Goal: Transaction & Acquisition: Purchase product/service

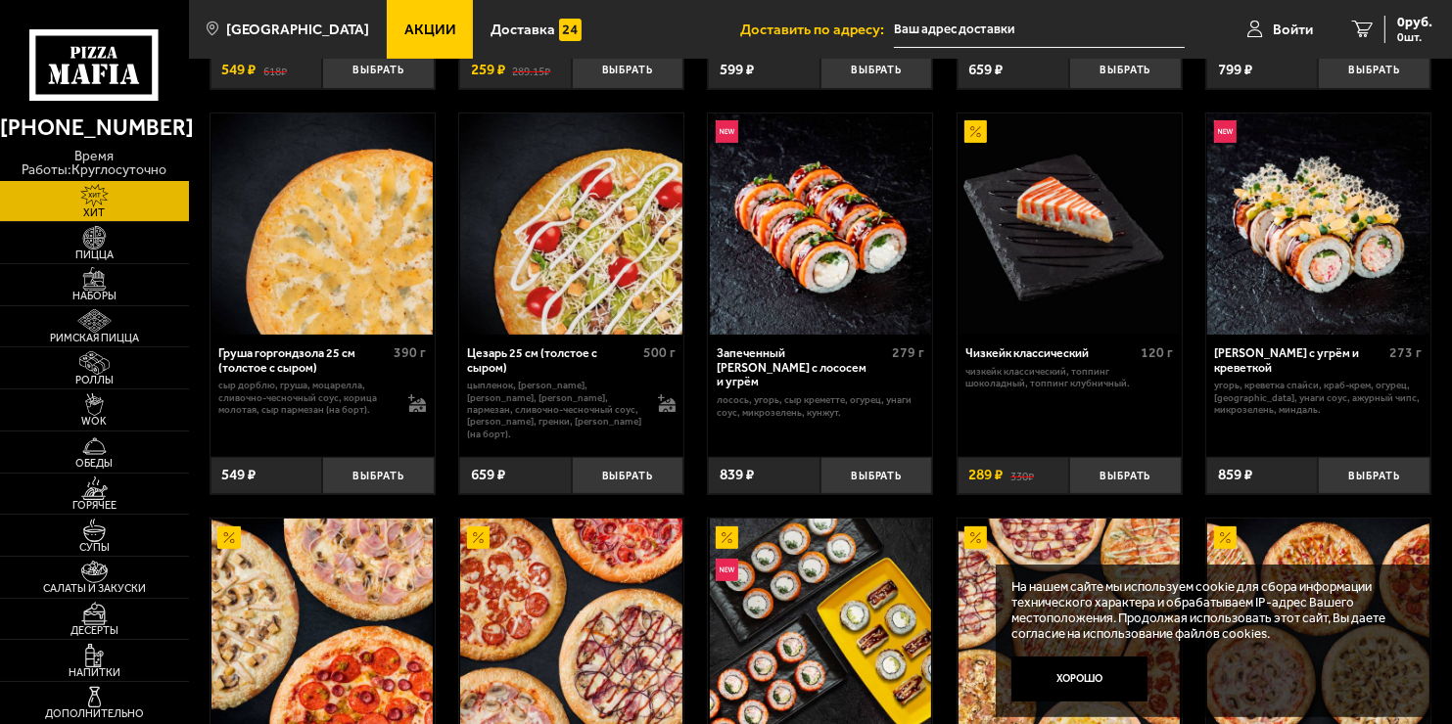
scroll to position [513, 0]
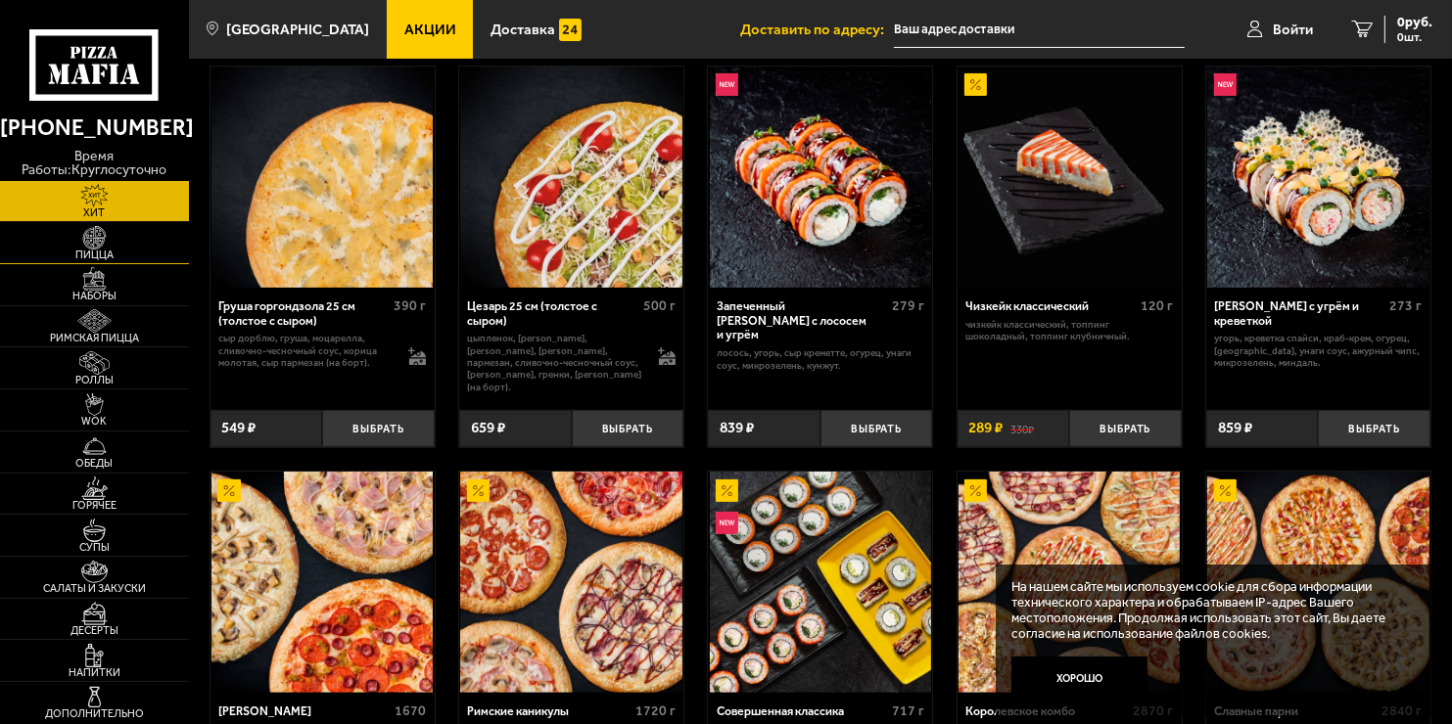
click at [90, 237] on img at bounding box center [95, 237] width 58 height 23
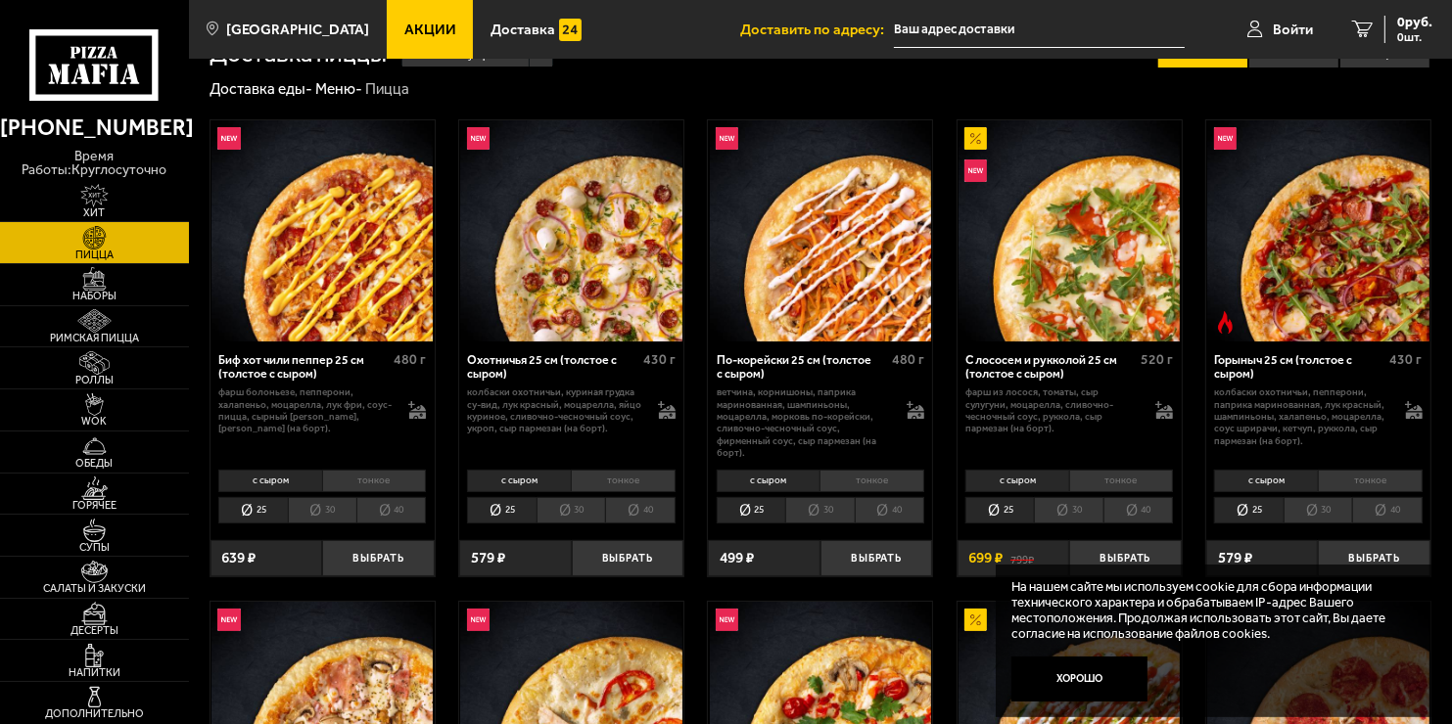
scroll to position [46, 0]
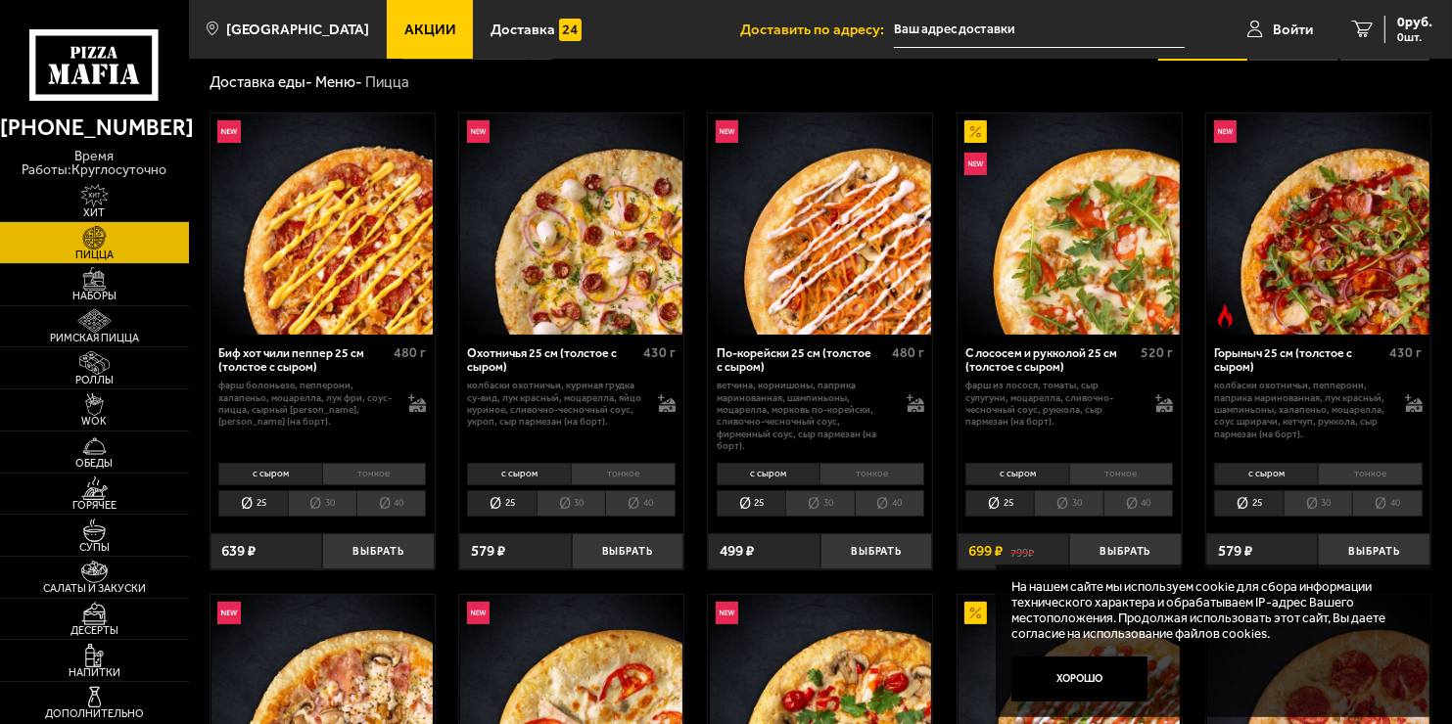
click at [834, 507] on li "30" at bounding box center [819, 503] width 69 height 26
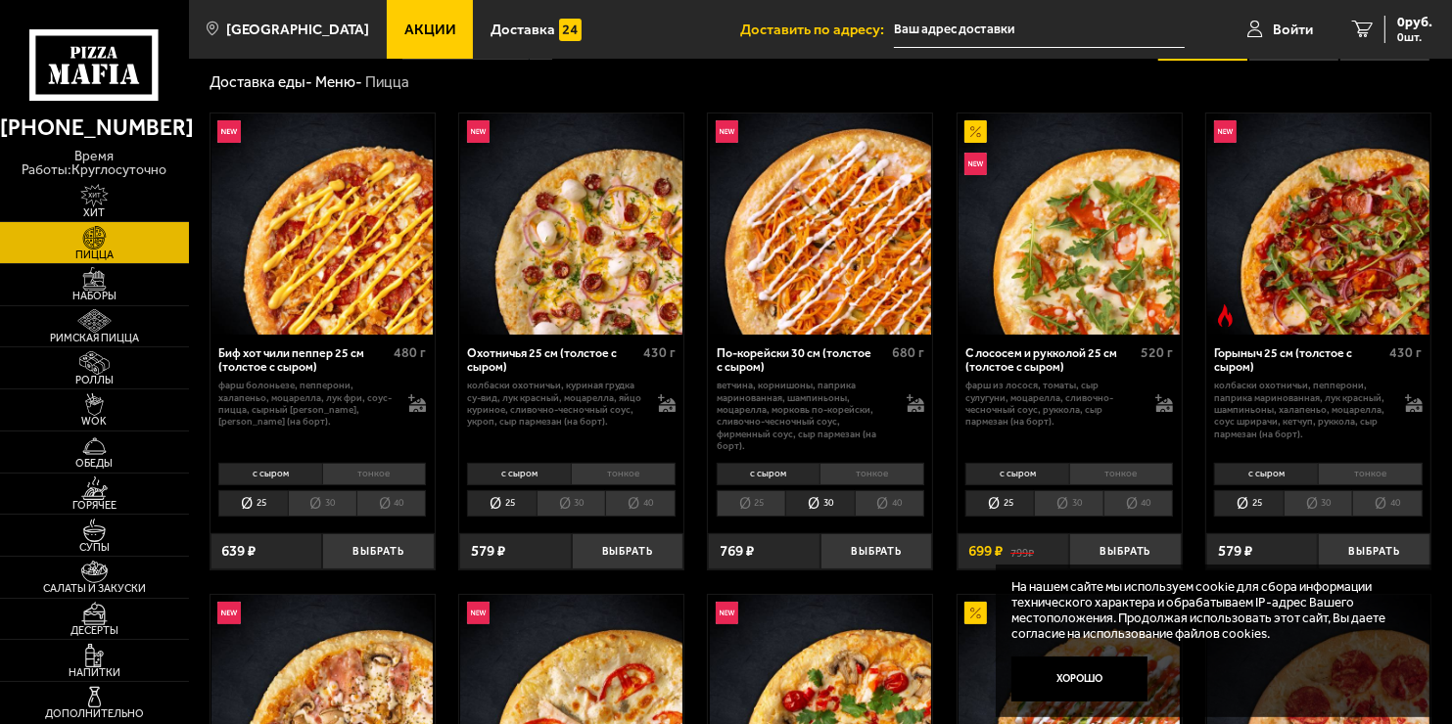
click at [767, 497] on li "25" at bounding box center [750, 503] width 69 height 26
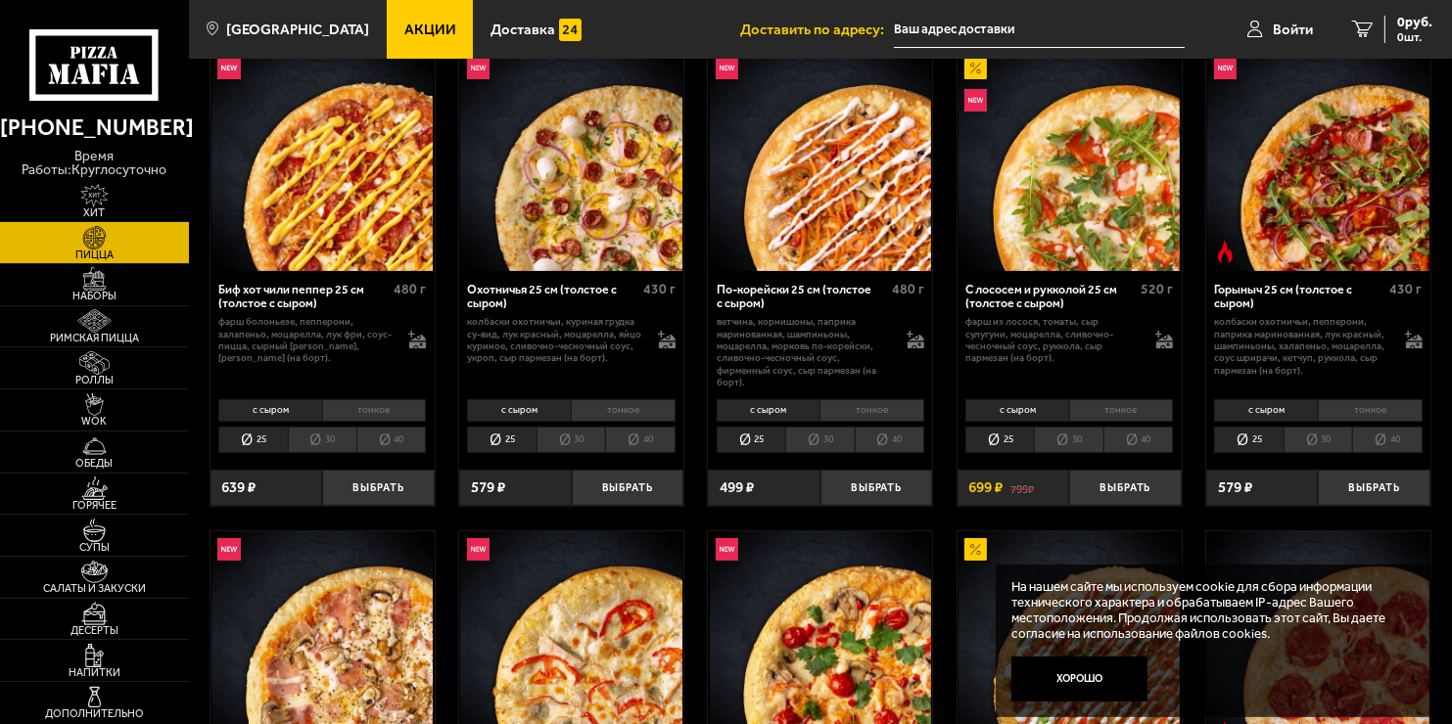
scroll to position [110, 0]
click at [554, 439] on li "30" at bounding box center [570, 440] width 69 height 26
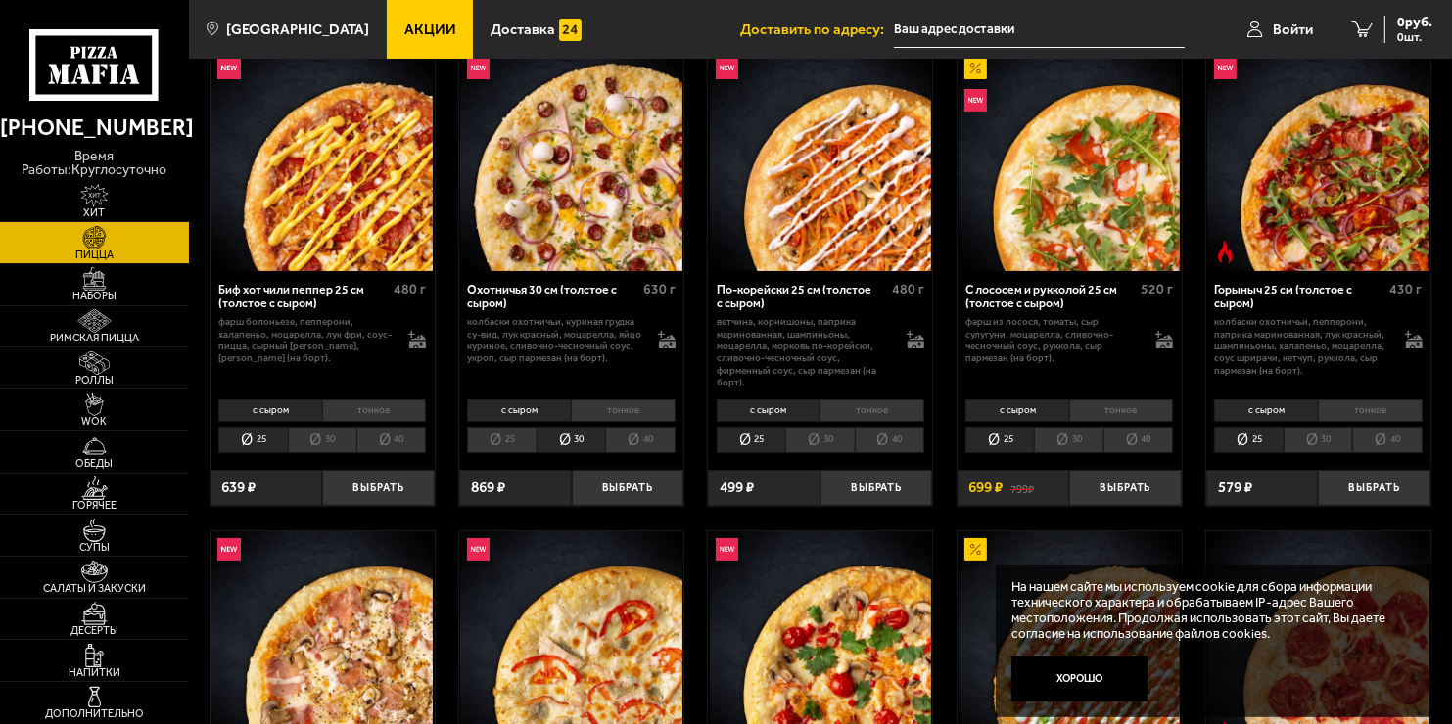
click at [847, 447] on li "30" at bounding box center [819, 440] width 69 height 26
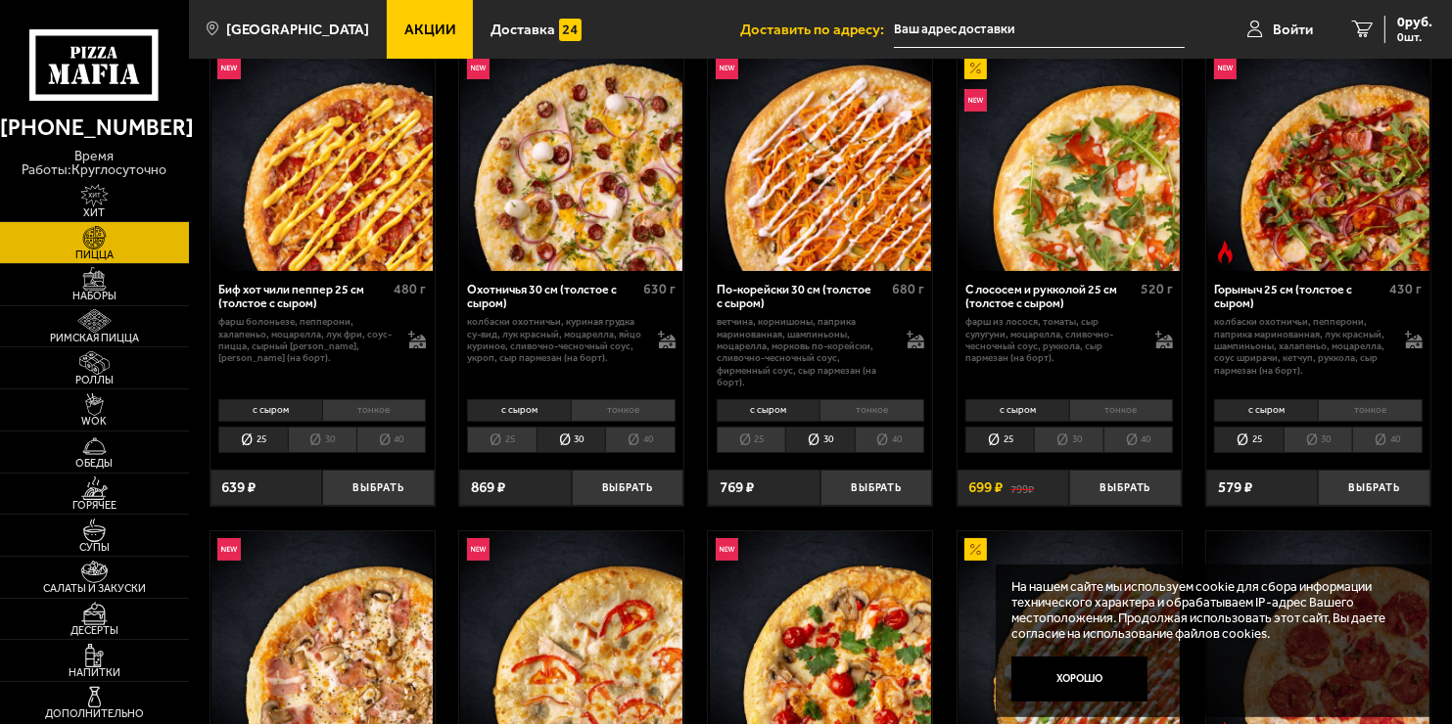
click at [651, 434] on li "40" at bounding box center [639, 440] width 69 height 26
click at [559, 437] on li "30" at bounding box center [570, 440] width 69 height 26
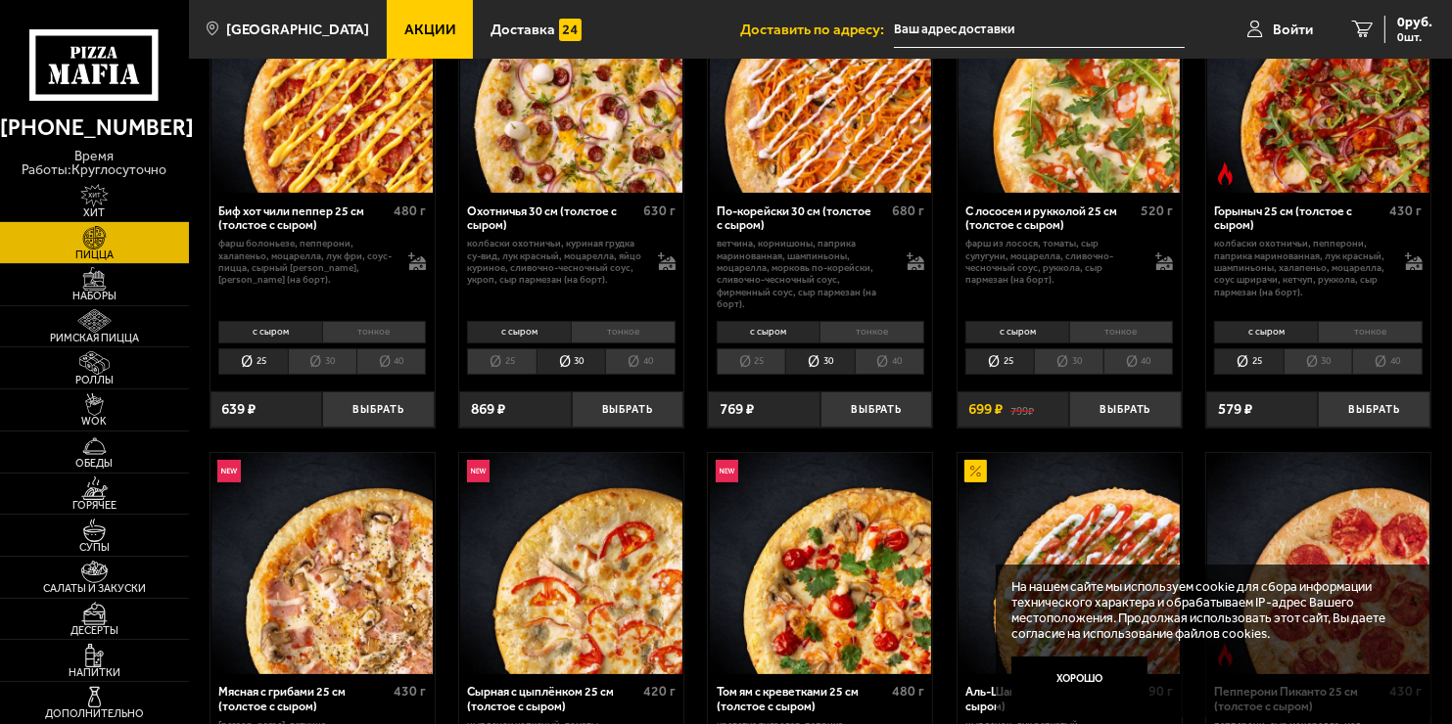
scroll to position [191, 0]
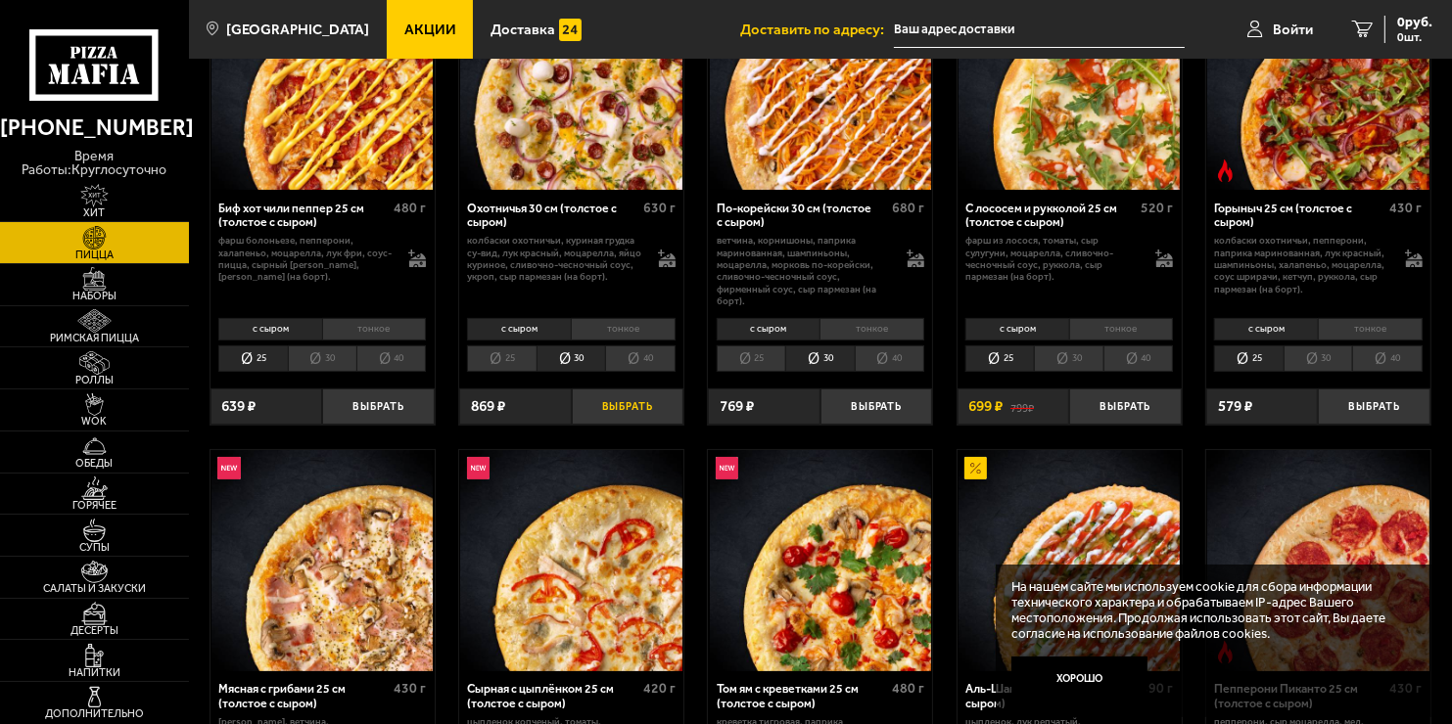
click at [605, 423] on button "Выбрать" at bounding box center [628, 407] width 113 height 37
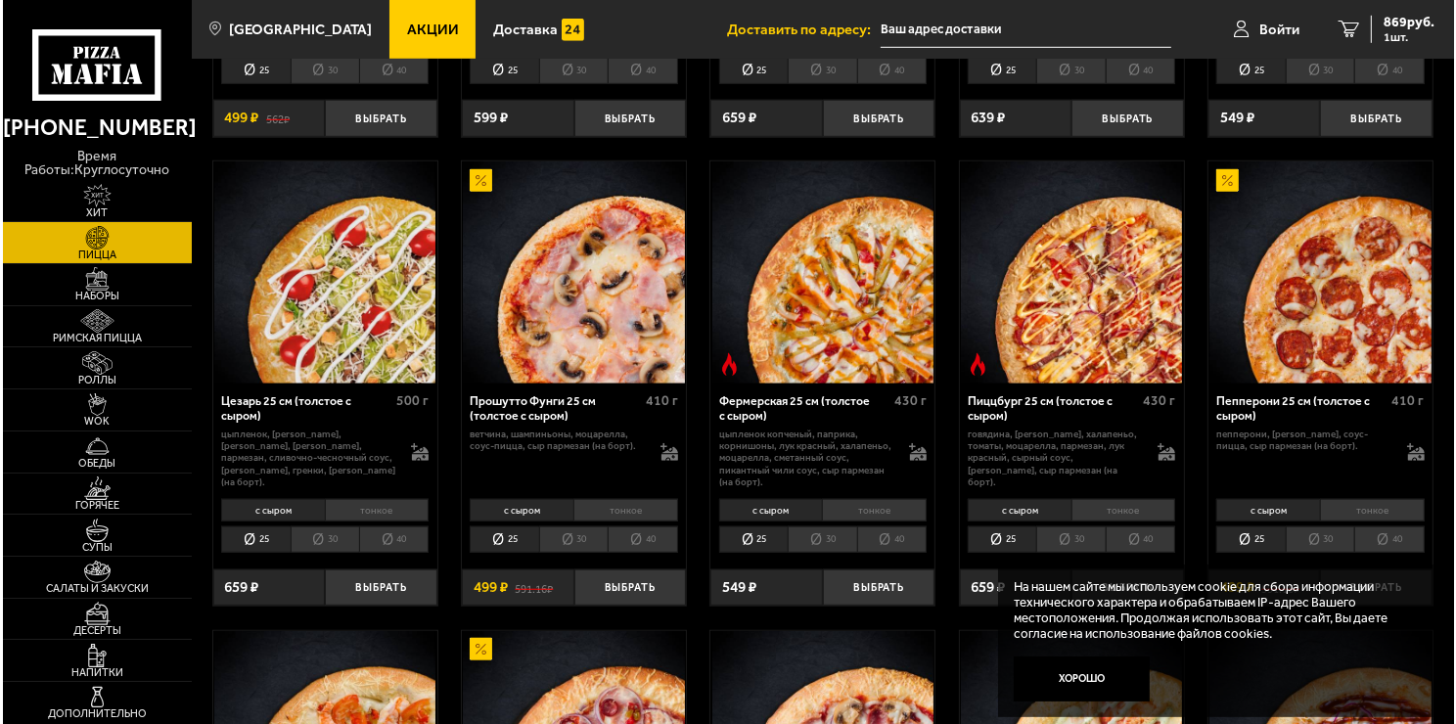
scroll to position [1433, 0]
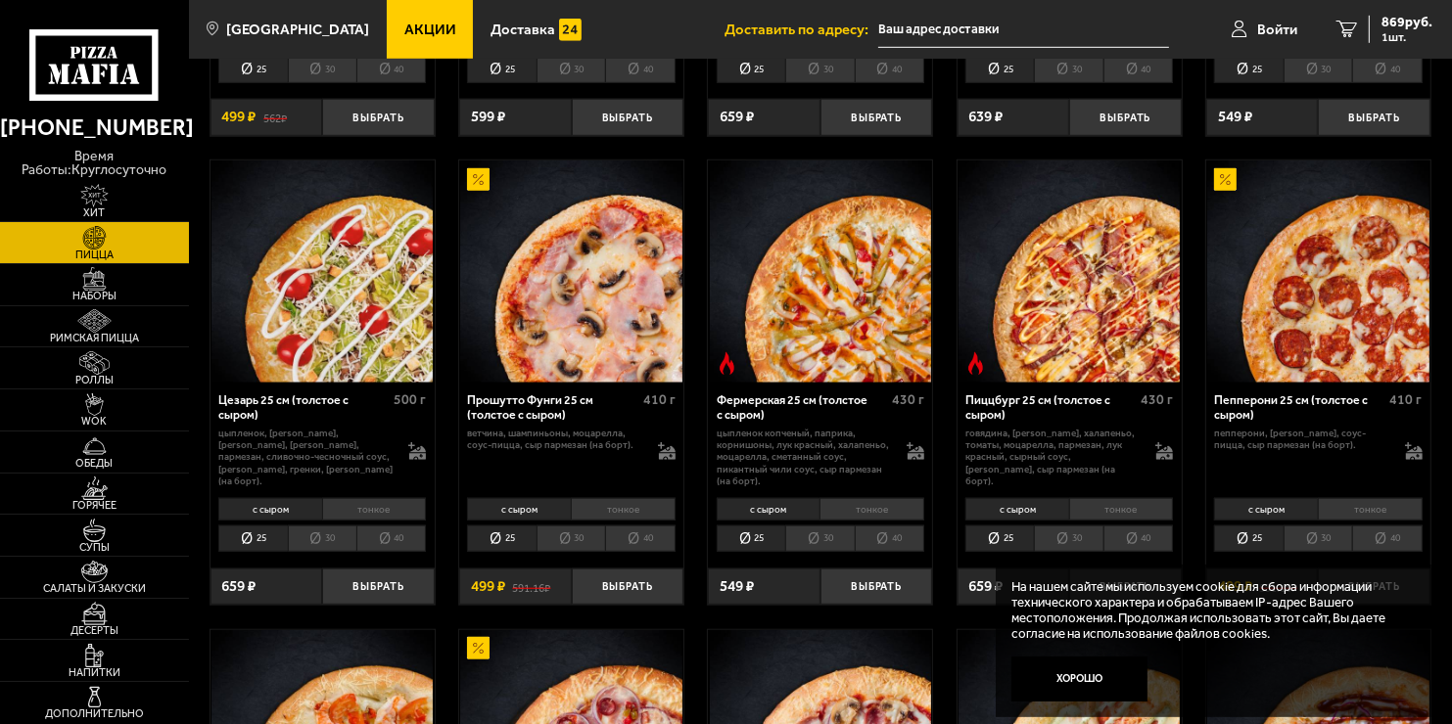
click at [255, 233] on img at bounding box center [321, 271] width 221 height 221
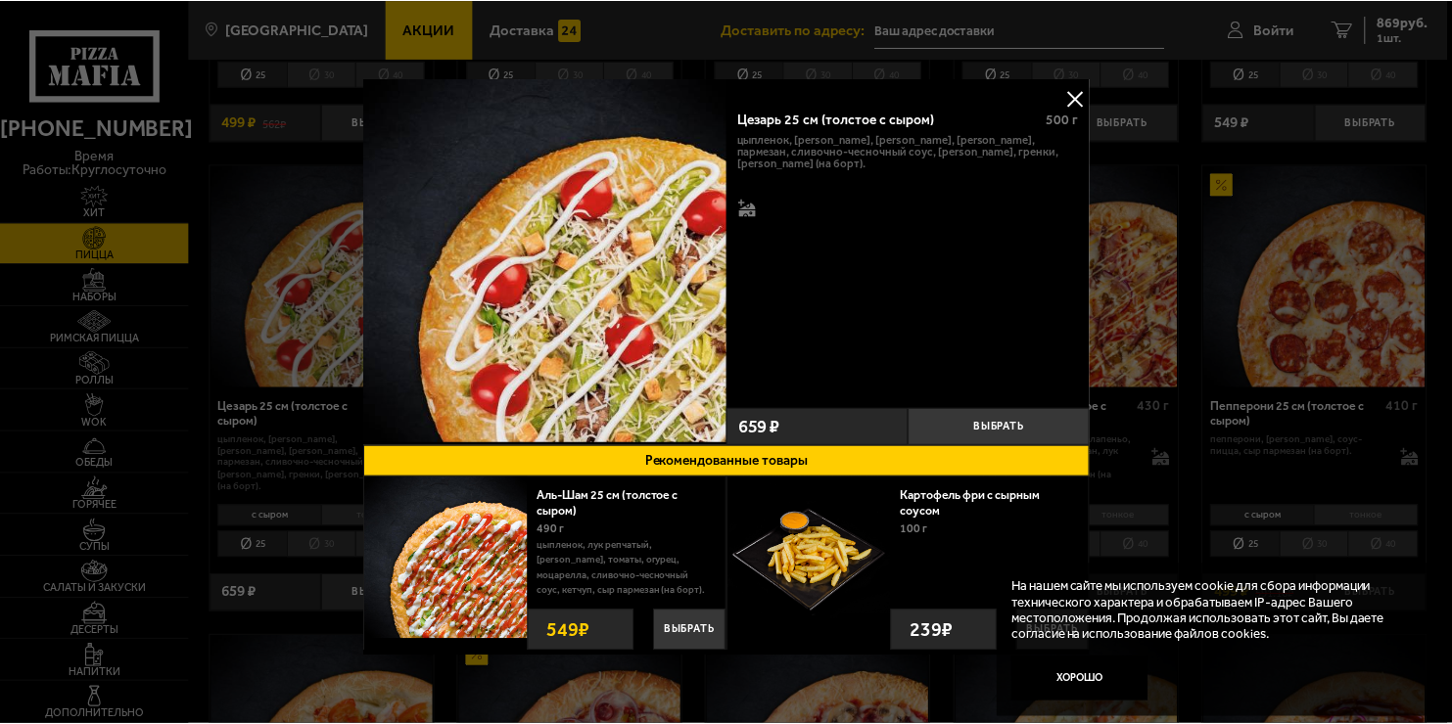
scroll to position [2, 0]
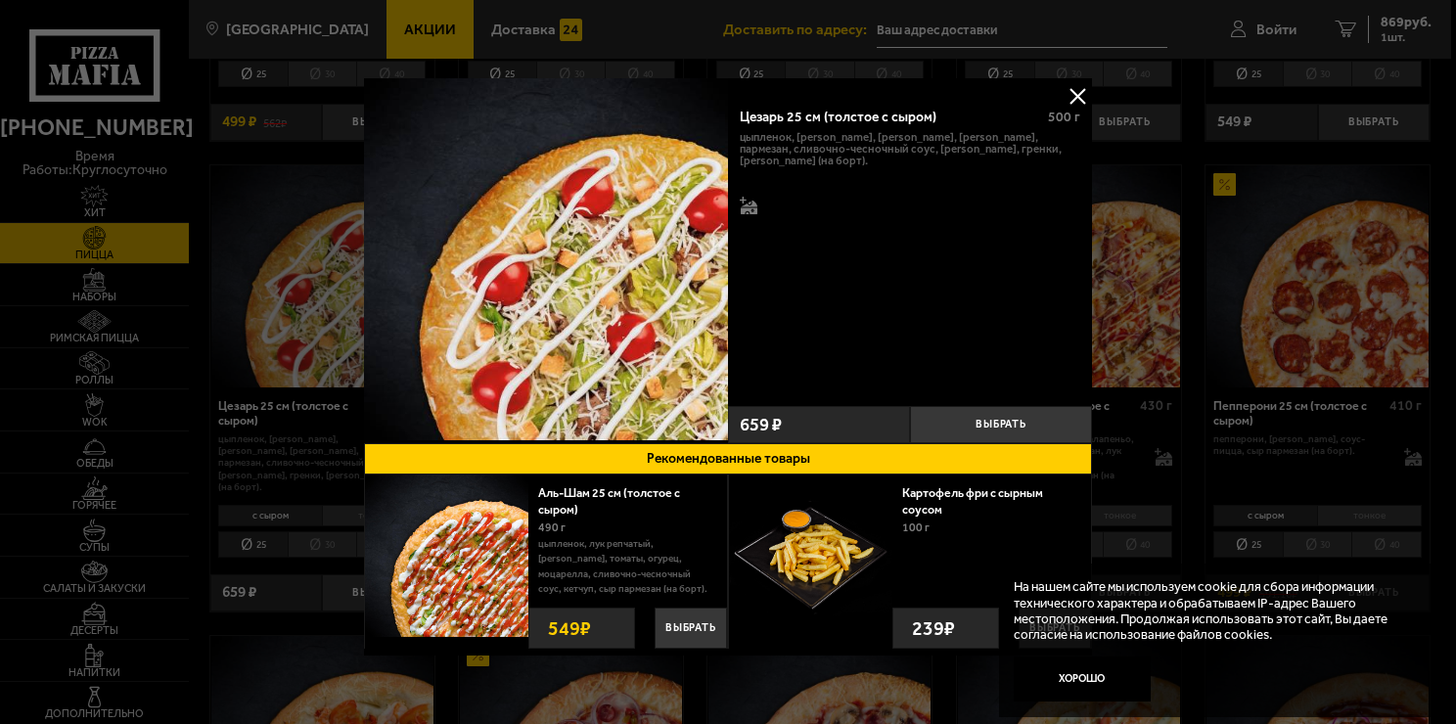
click at [1063, 99] on button at bounding box center [1077, 95] width 29 height 29
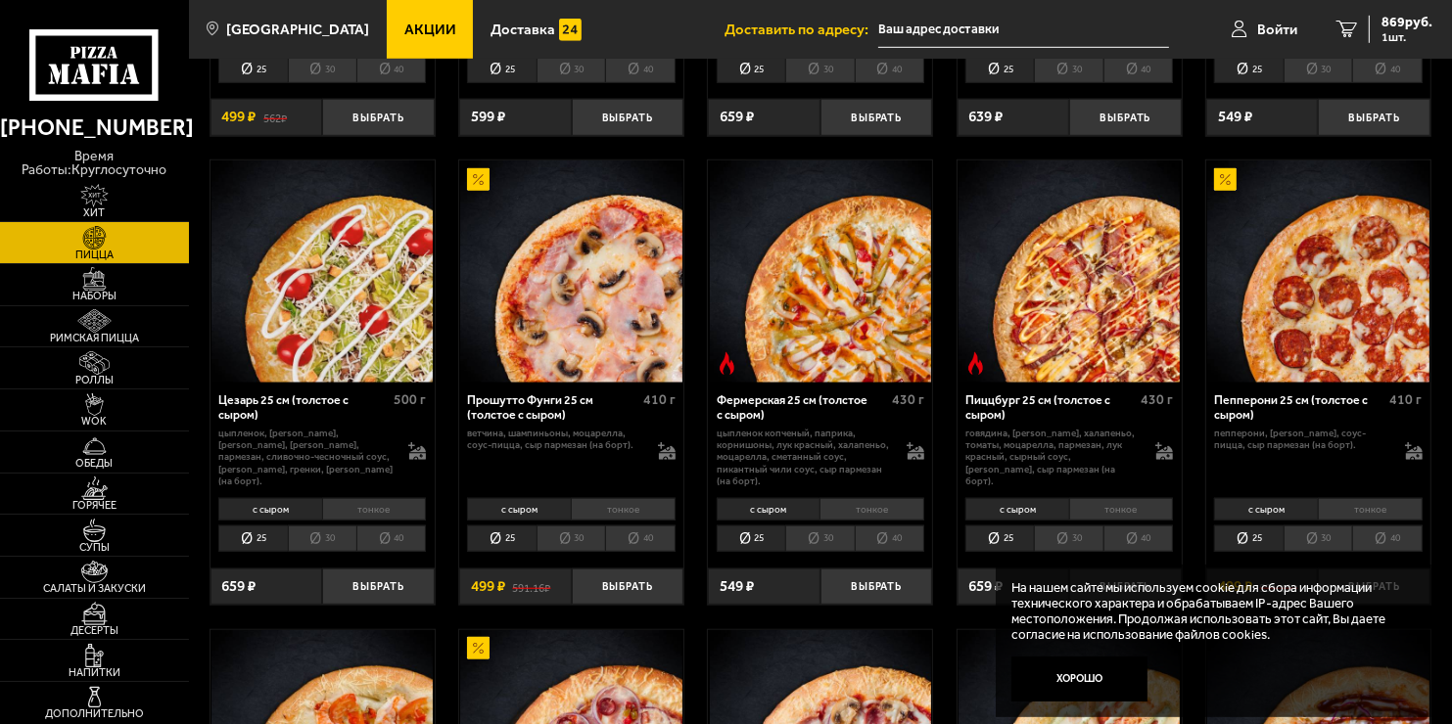
click at [363, 504] on li "тонкое" at bounding box center [374, 509] width 105 height 22
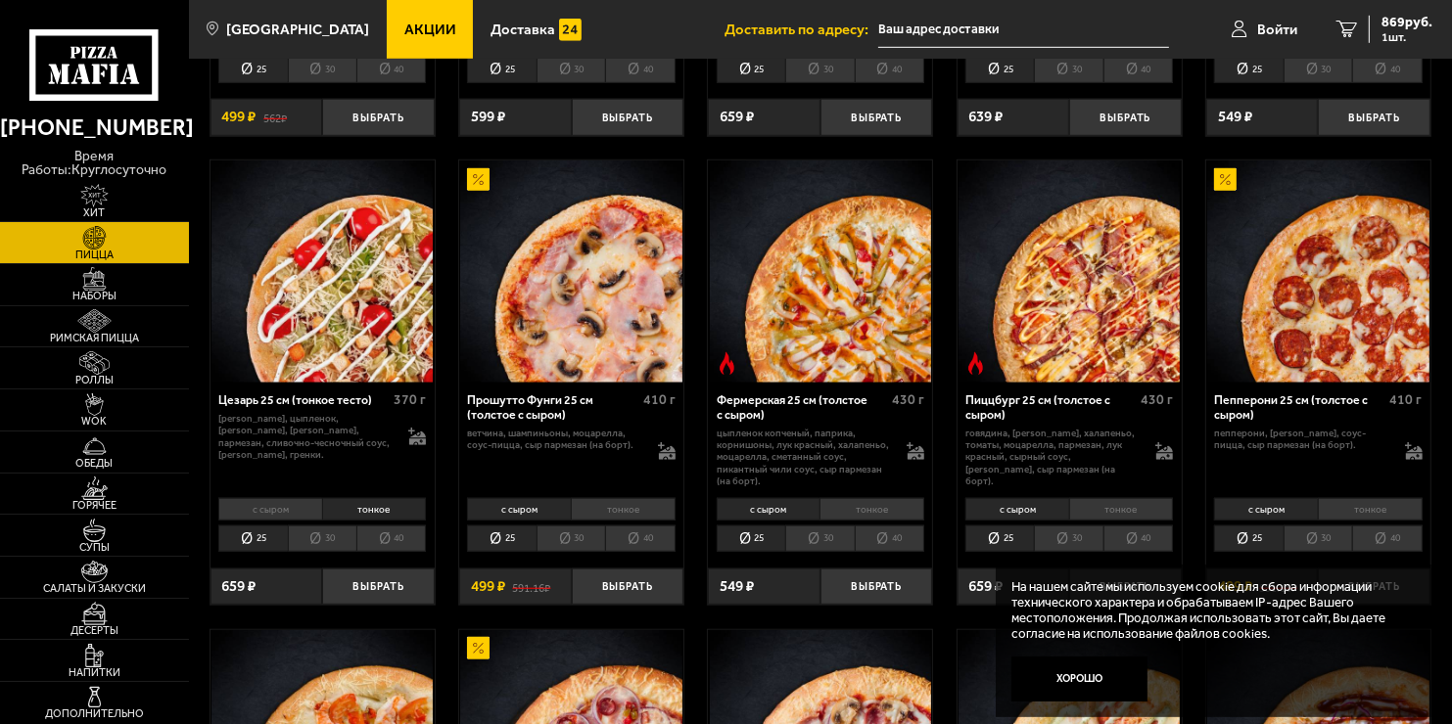
click at [269, 509] on li "с сыром" at bounding box center [270, 509] width 104 height 22
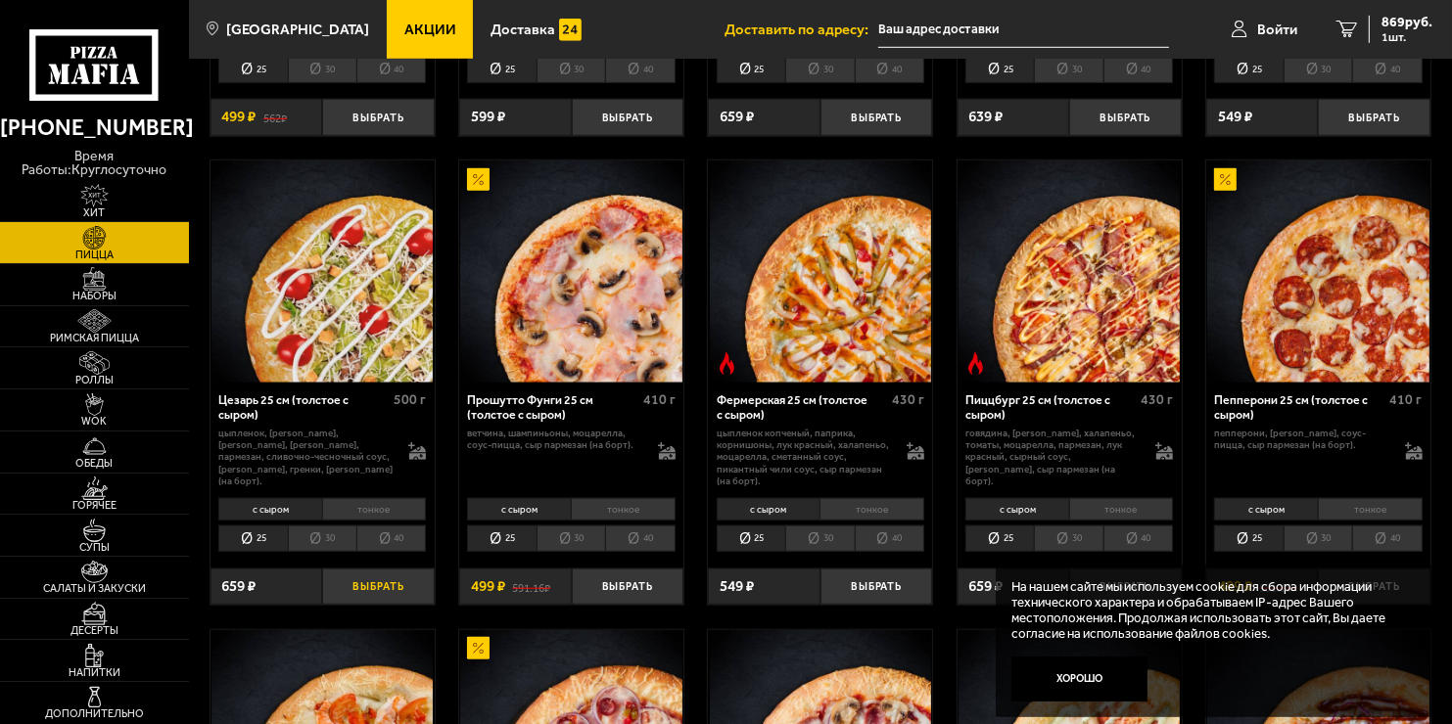
click at [368, 587] on button "Выбрать" at bounding box center [378, 587] width 113 height 37
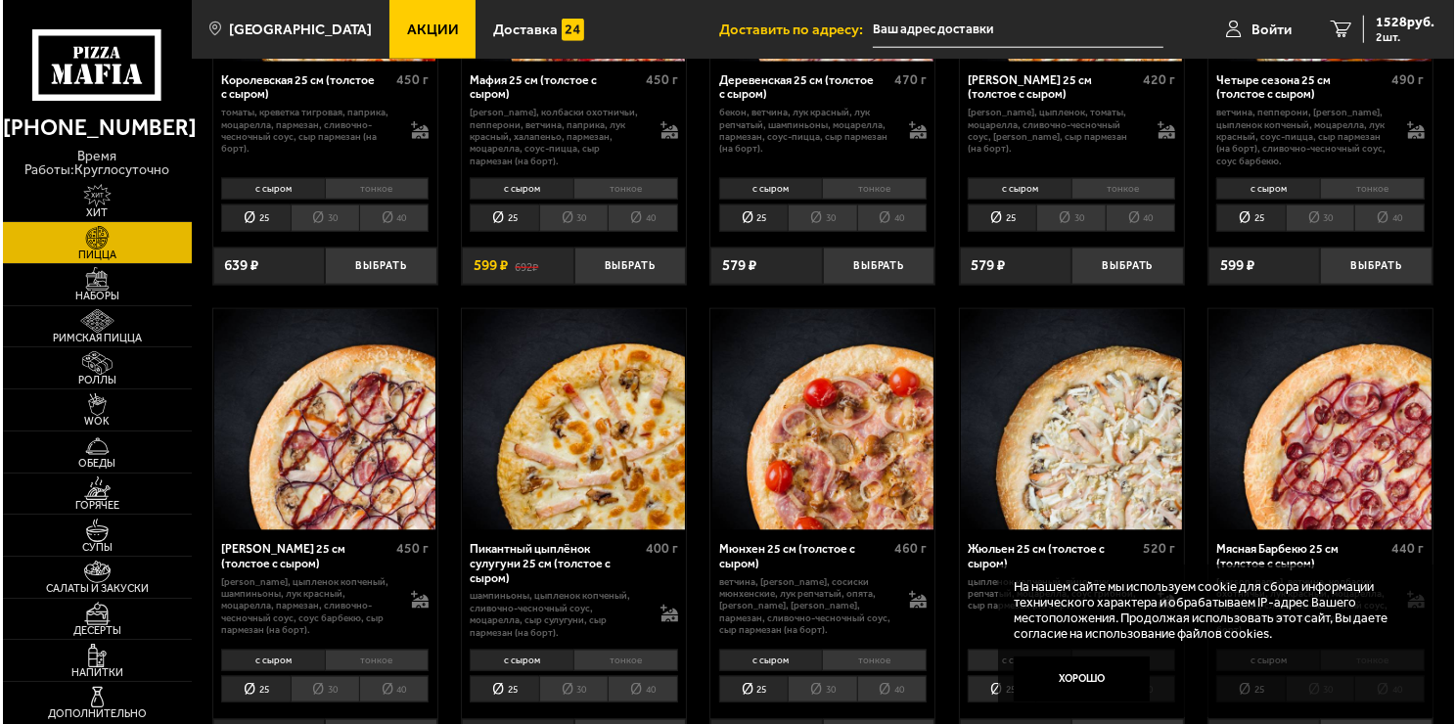
scroll to position [1921, 0]
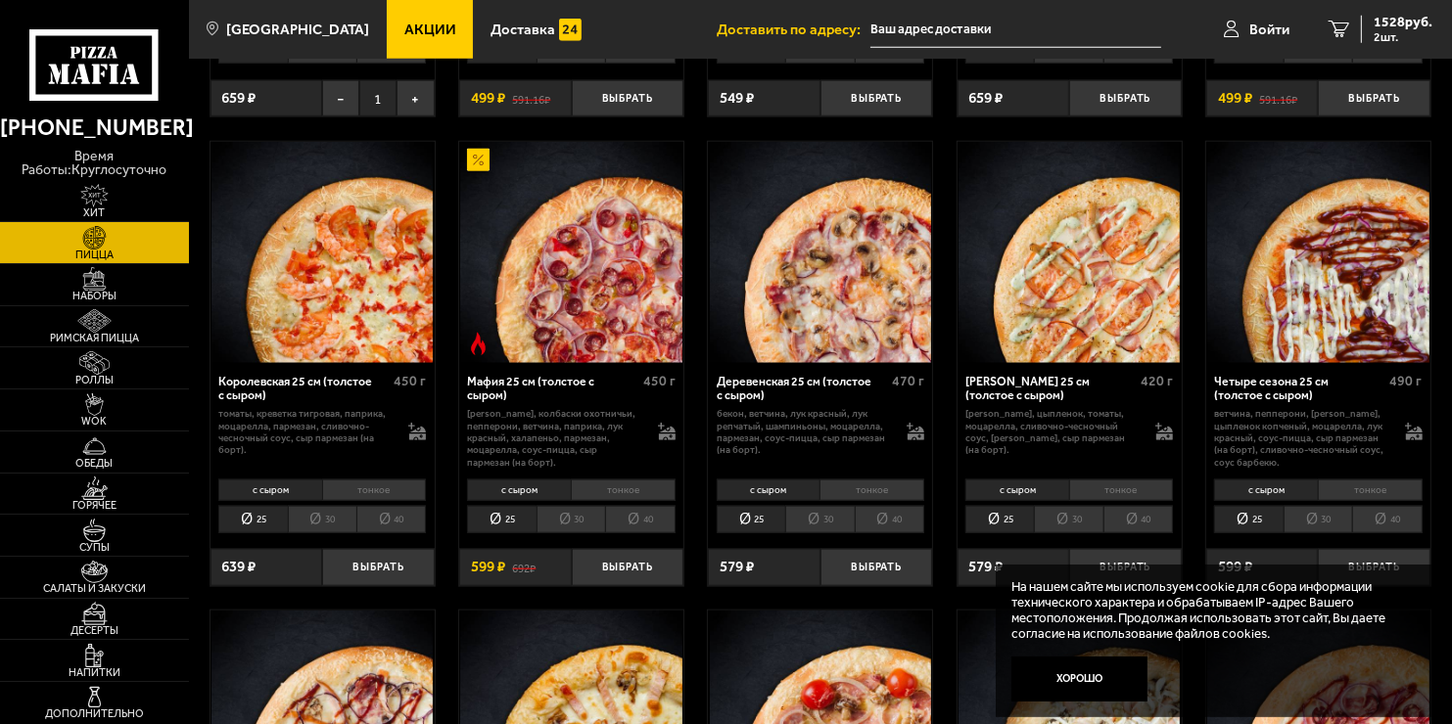
click at [1122, 310] on img at bounding box center [1068, 252] width 221 height 221
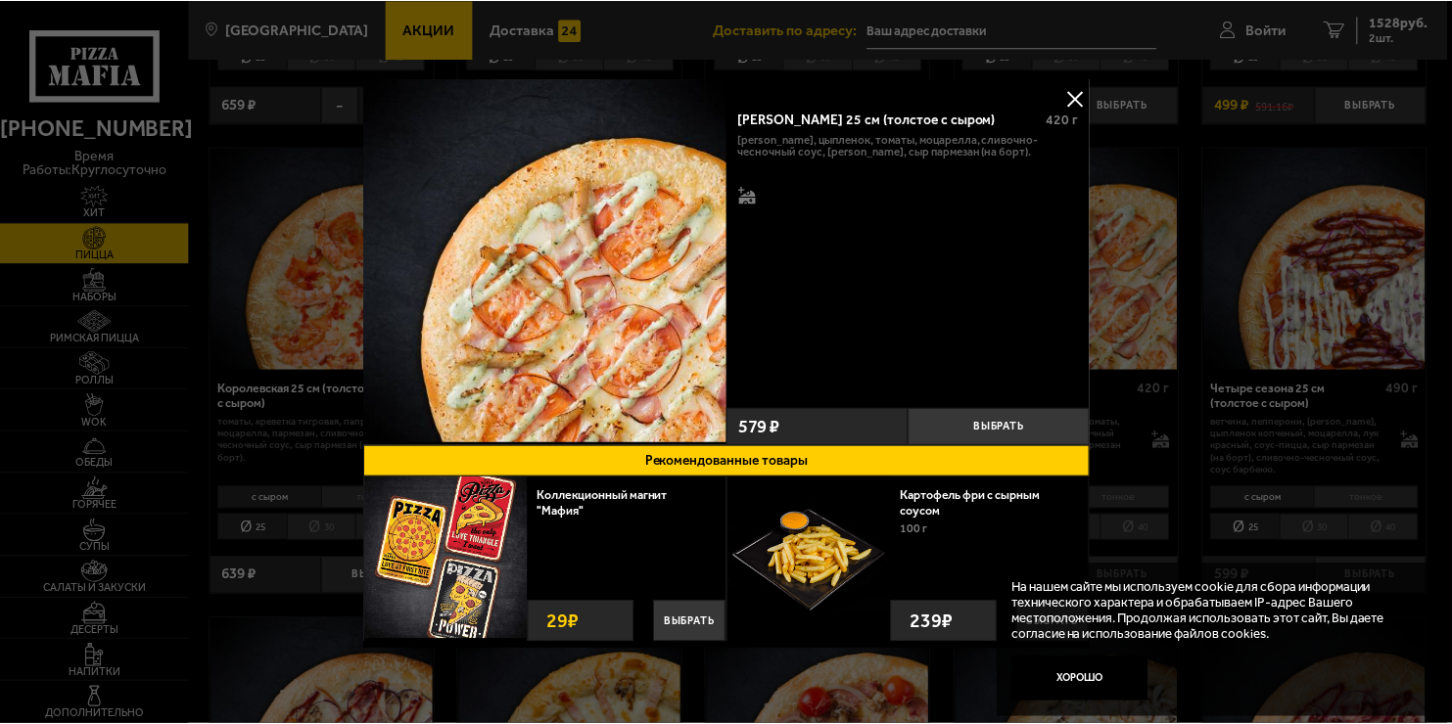
scroll to position [12, 0]
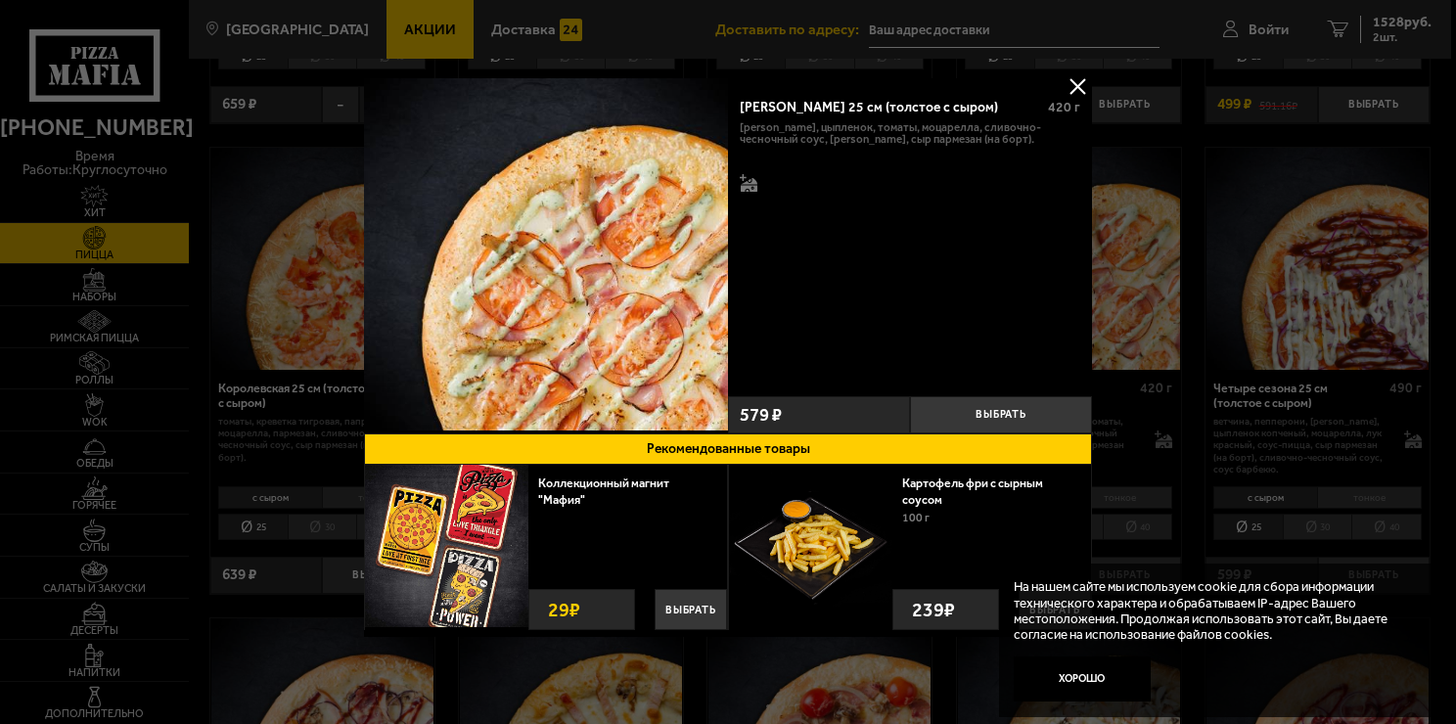
click at [1073, 80] on button at bounding box center [1077, 85] width 29 height 29
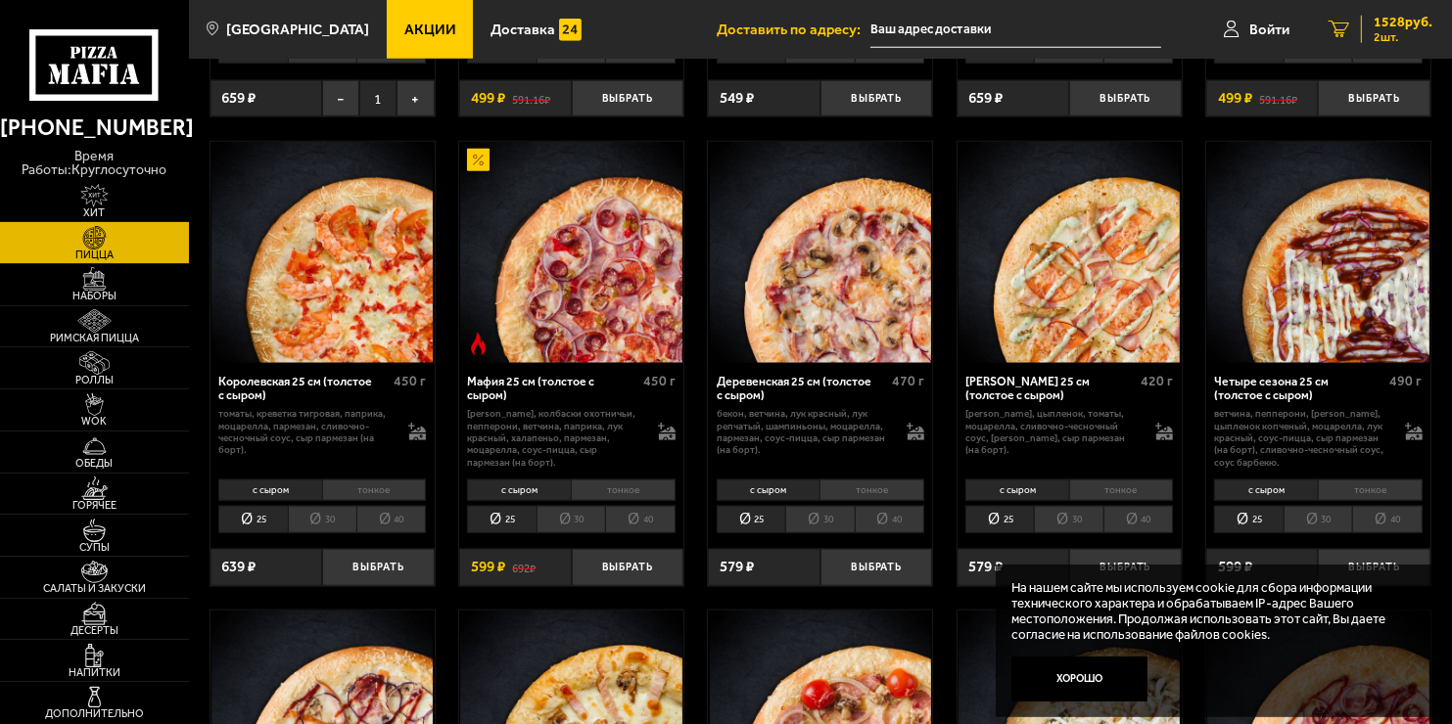
click at [1404, 31] on span "2 шт." at bounding box center [1402, 37] width 59 height 12
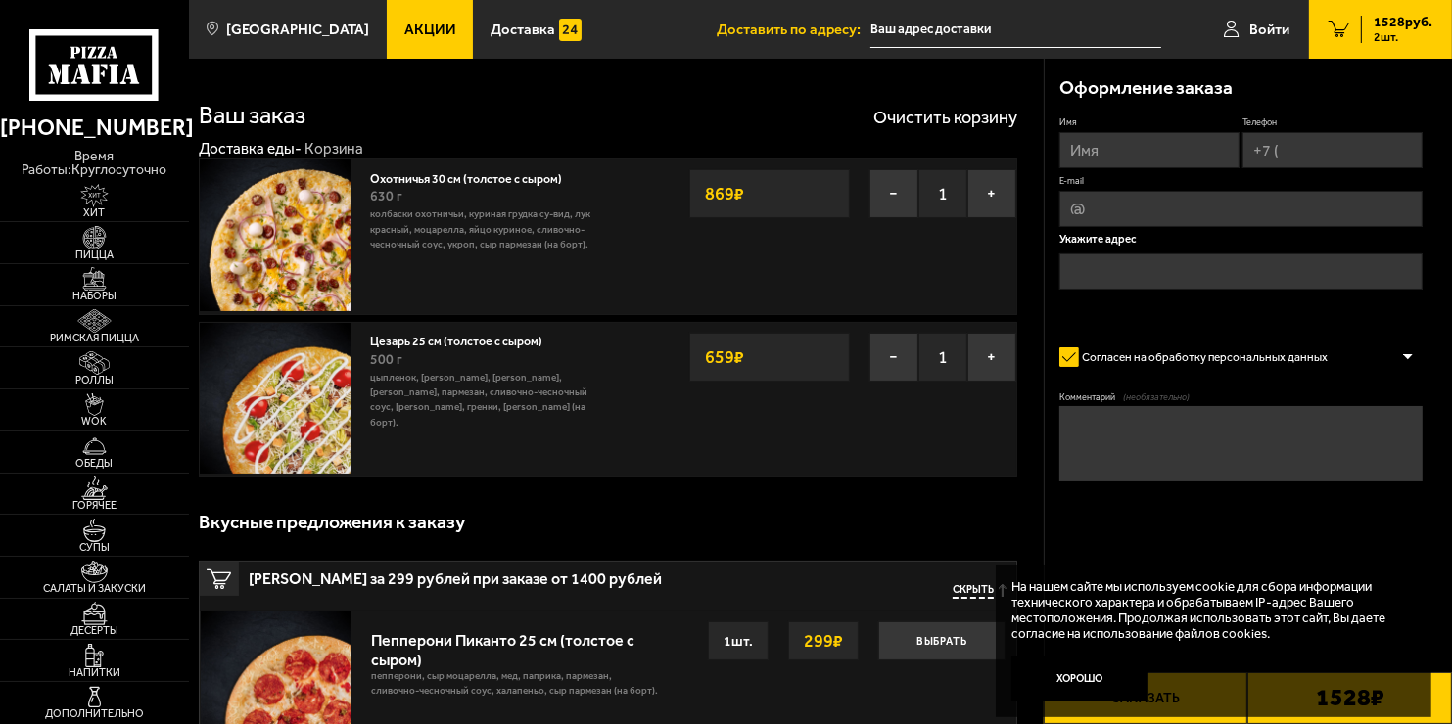
click at [279, 210] on img at bounding box center [275, 235] width 151 height 151
click at [401, 205] on span "630 г" at bounding box center [386, 196] width 32 height 17
click at [380, 186] on link "Охотничья 30 см (толстое с сыром)" at bounding box center [473, 176] width 207 height 20
click at [297, 206] on img at bounding box center [275, 235] width 151 height 151
click at [364, 203] on div "Охотничья 30 см (толстое с сыром) 630 г колбаски охотничьи, куриная грудка су-в…" at bounding box center [484, 237] width 248 height 154
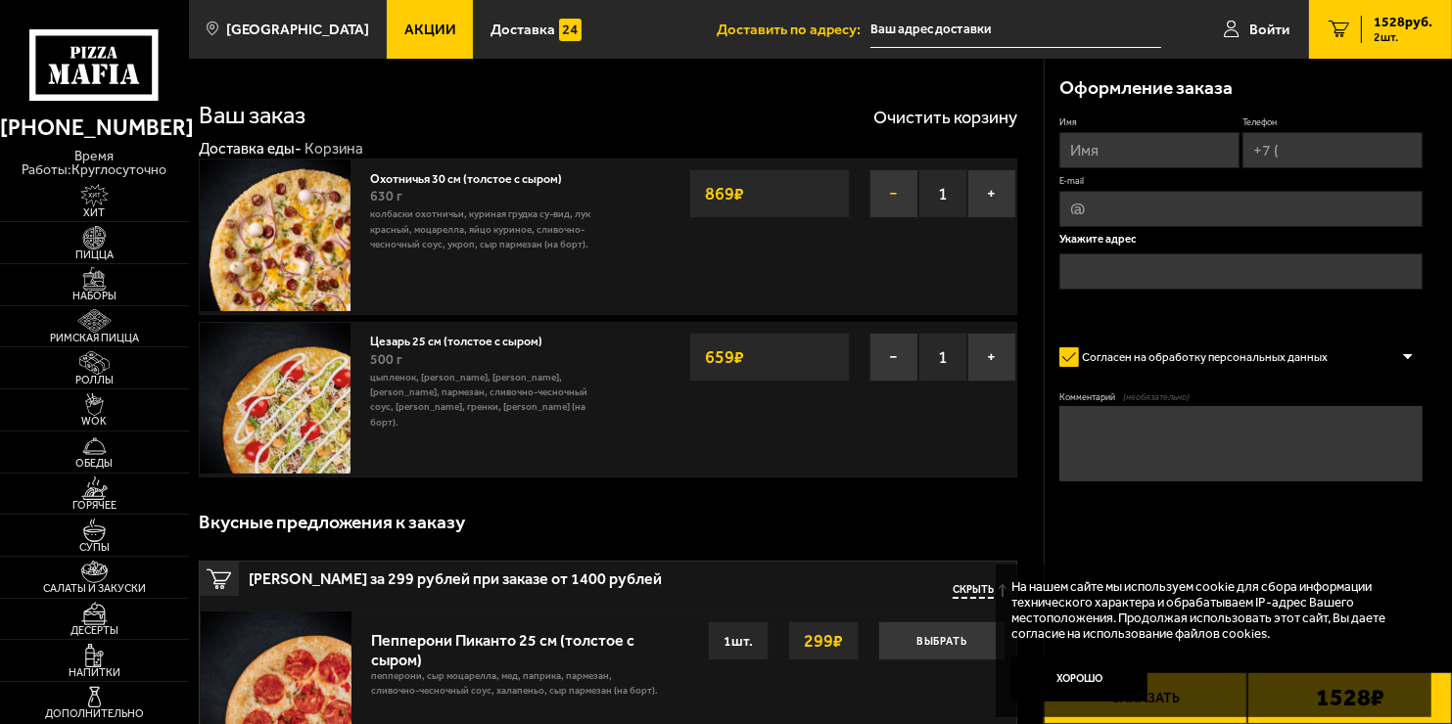
click at [885, 191] on button "−" at bounding box center [893, 193] width 49 height 49
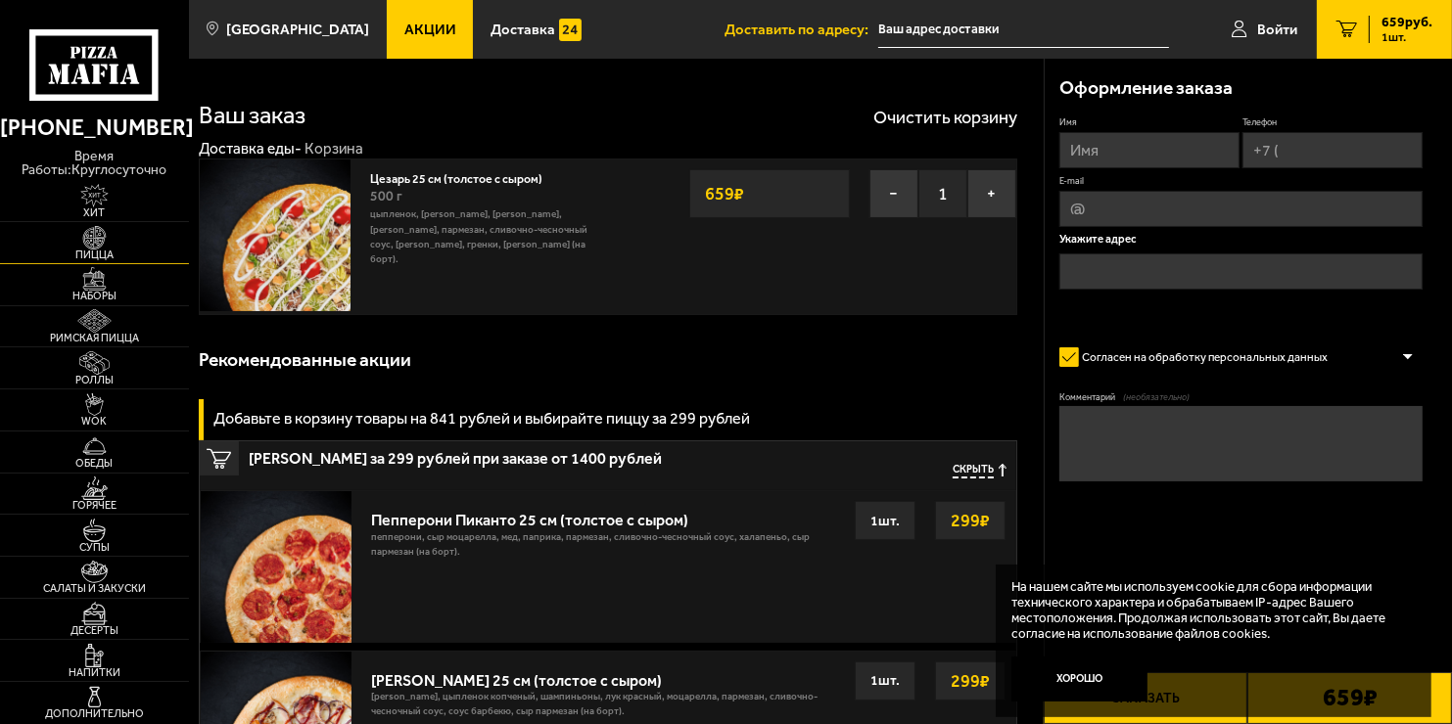
click at [116, 234] on img at bounding box center [95, 237] width 58 height 23
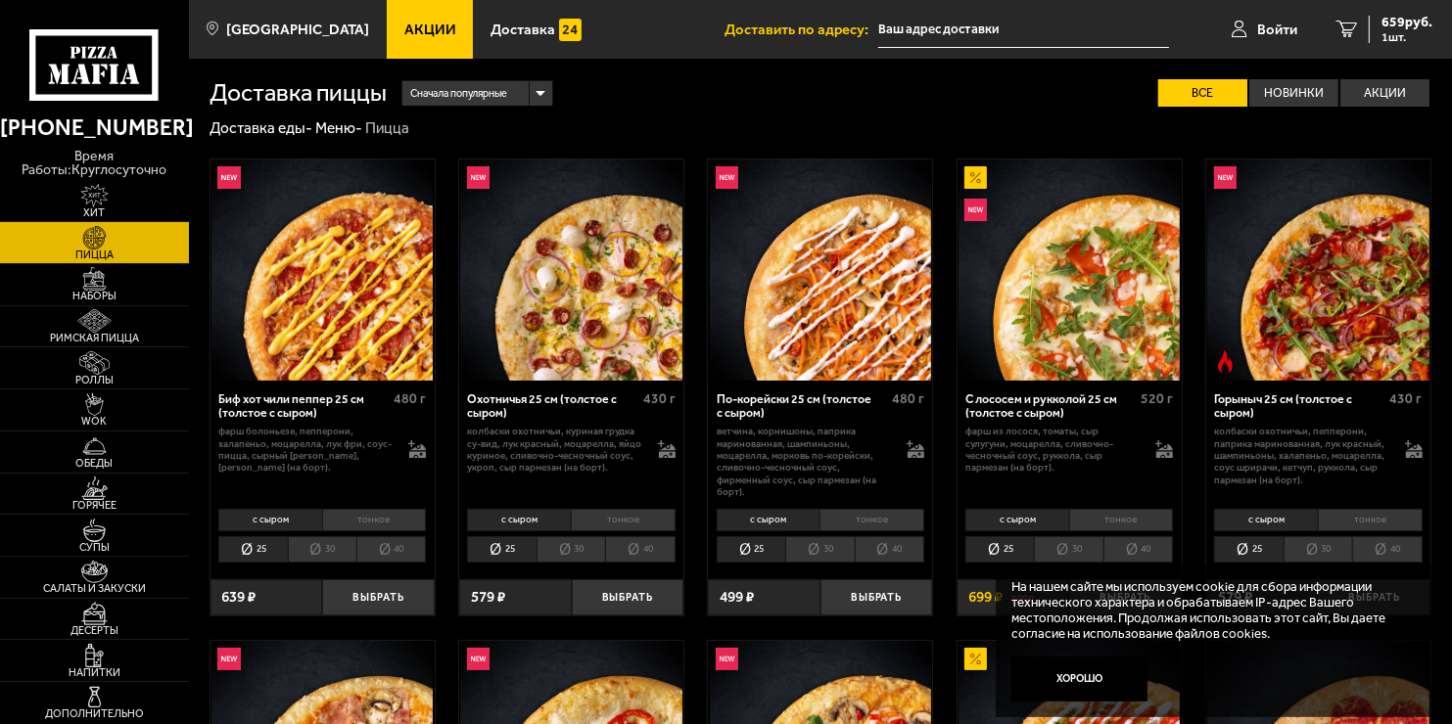
click at [577, 298] on img at bounding box center [570, 270] width 221 height 221
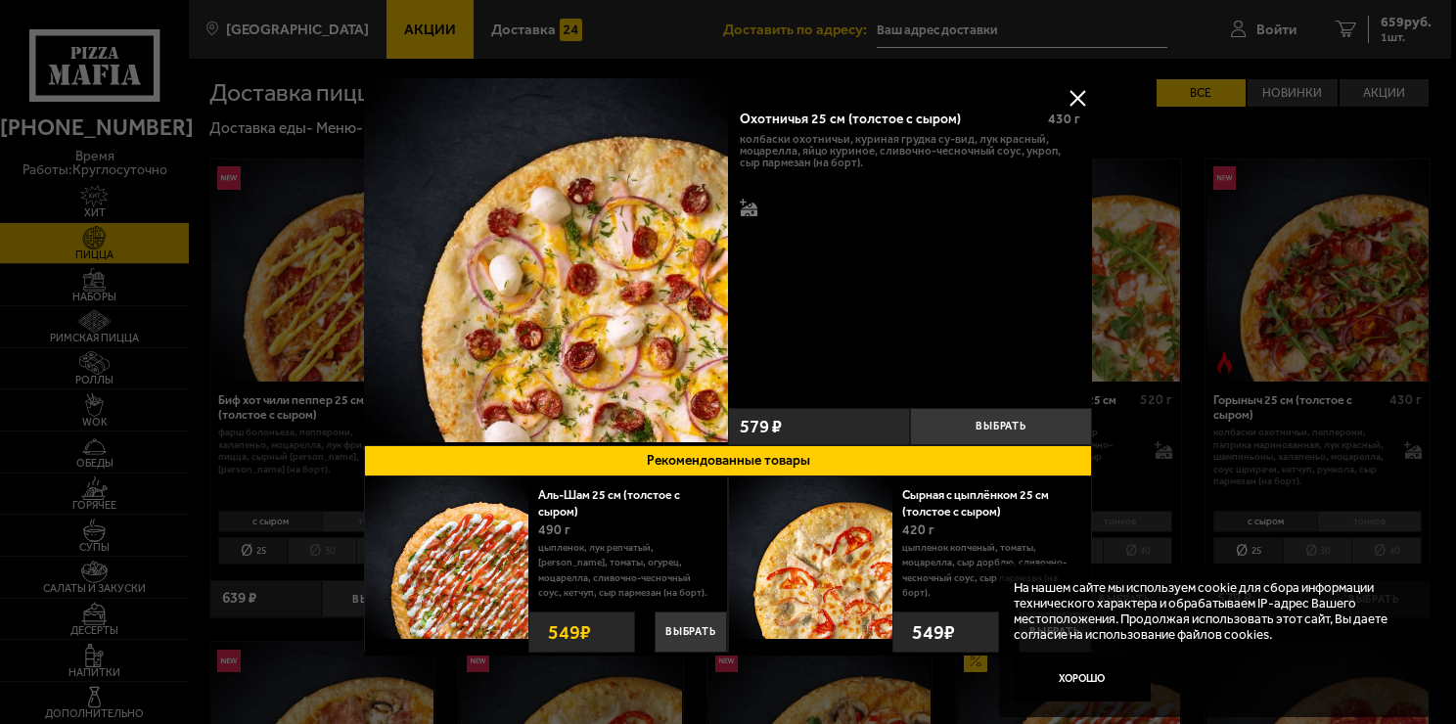
click at [1077, 94] on button at bounding box center [1077, 97] width 29 height 29
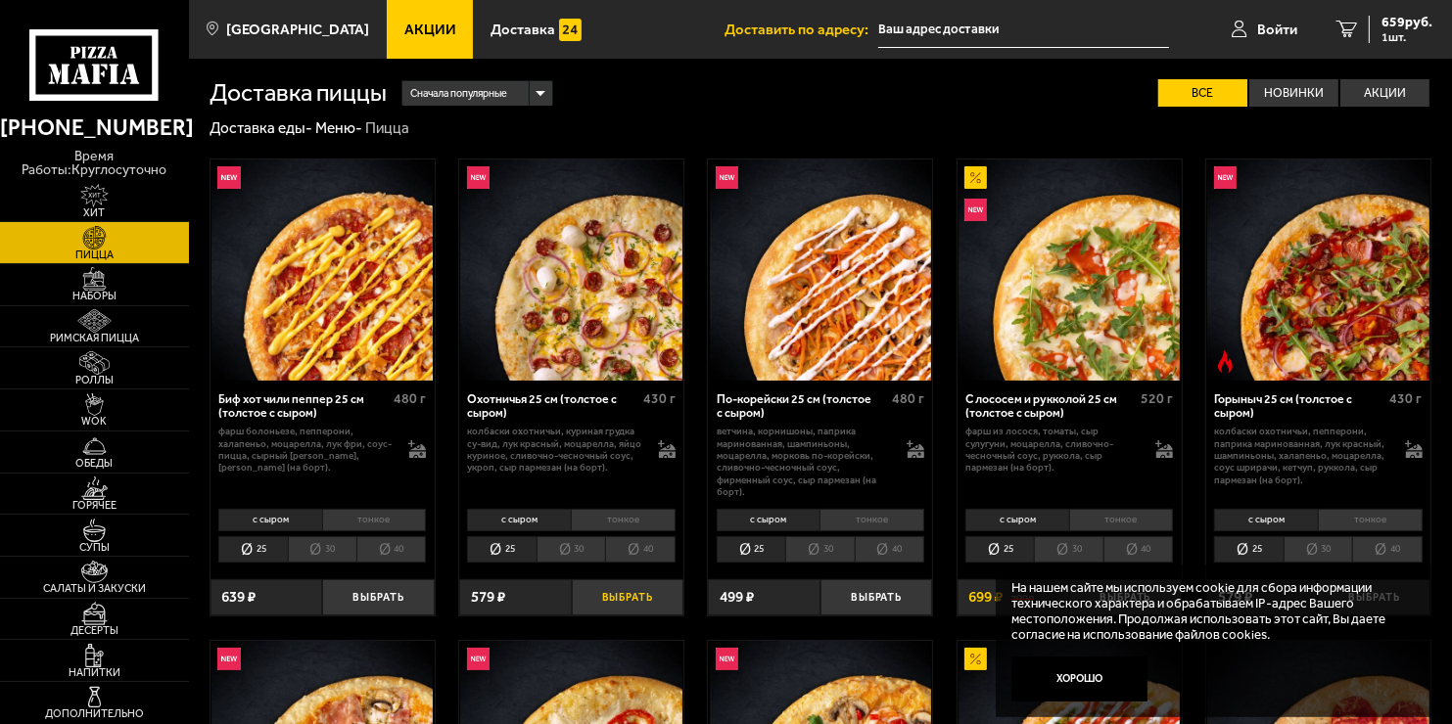
click at [617, 608] on button "Выбрать" at bounding box center [628, 597] width 113 height 37
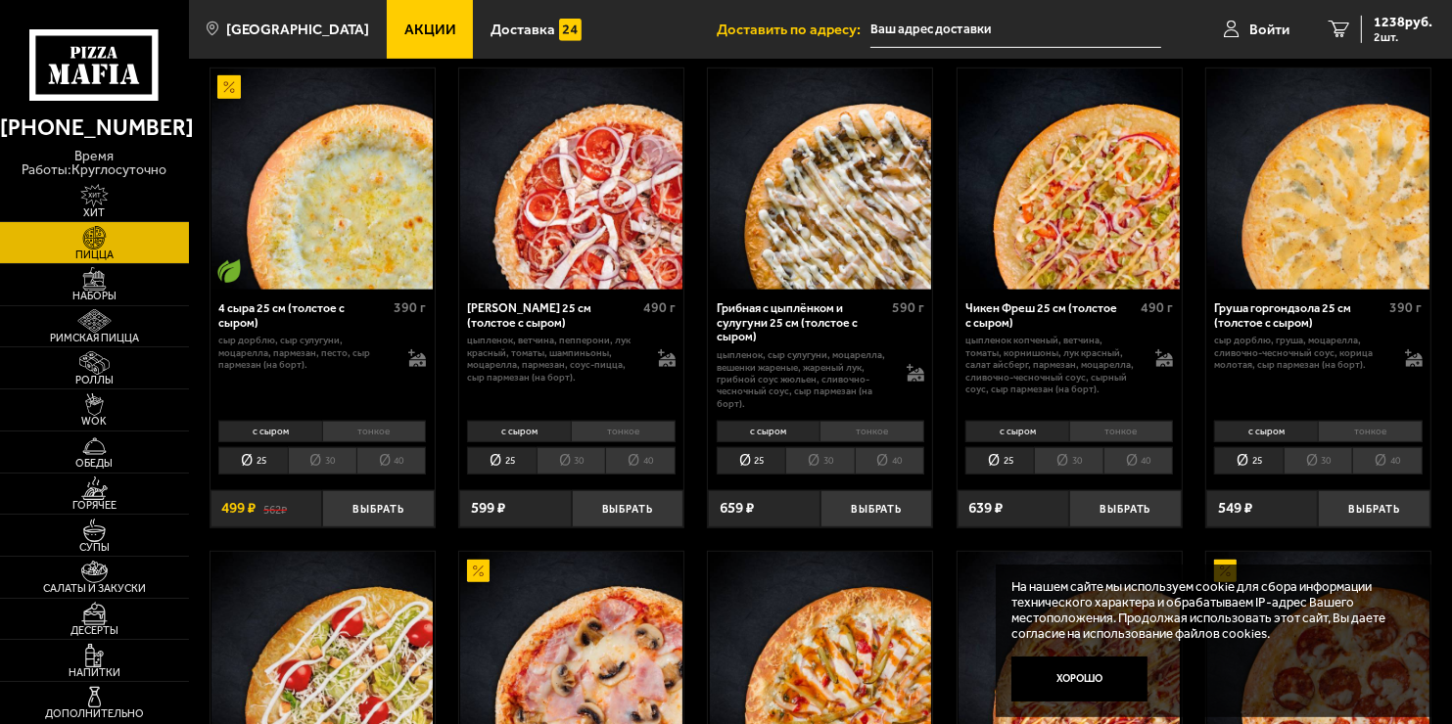
scroll to position [1041, 0]
click at [360, 506] on button "Выбрать" at bounding box center [378, 508] width 113 height 37
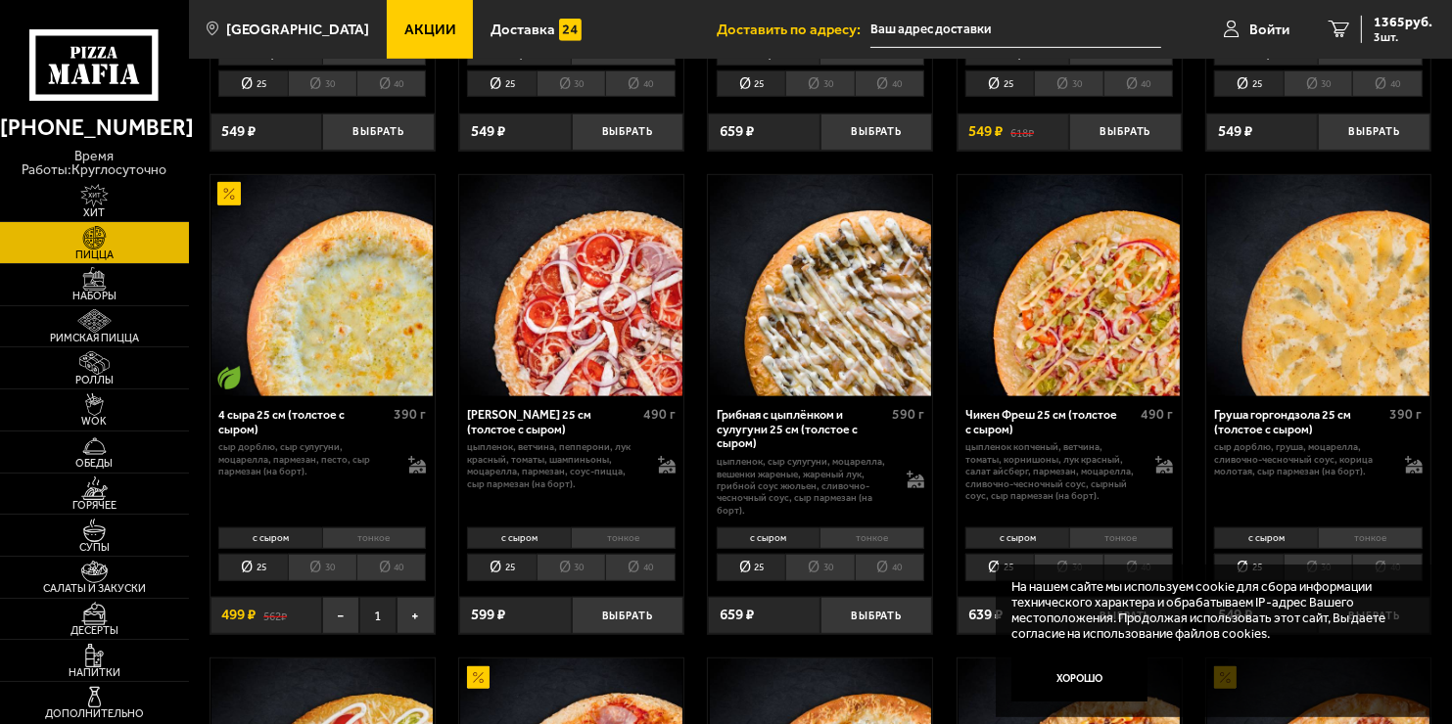
scroll to position [934, 0]
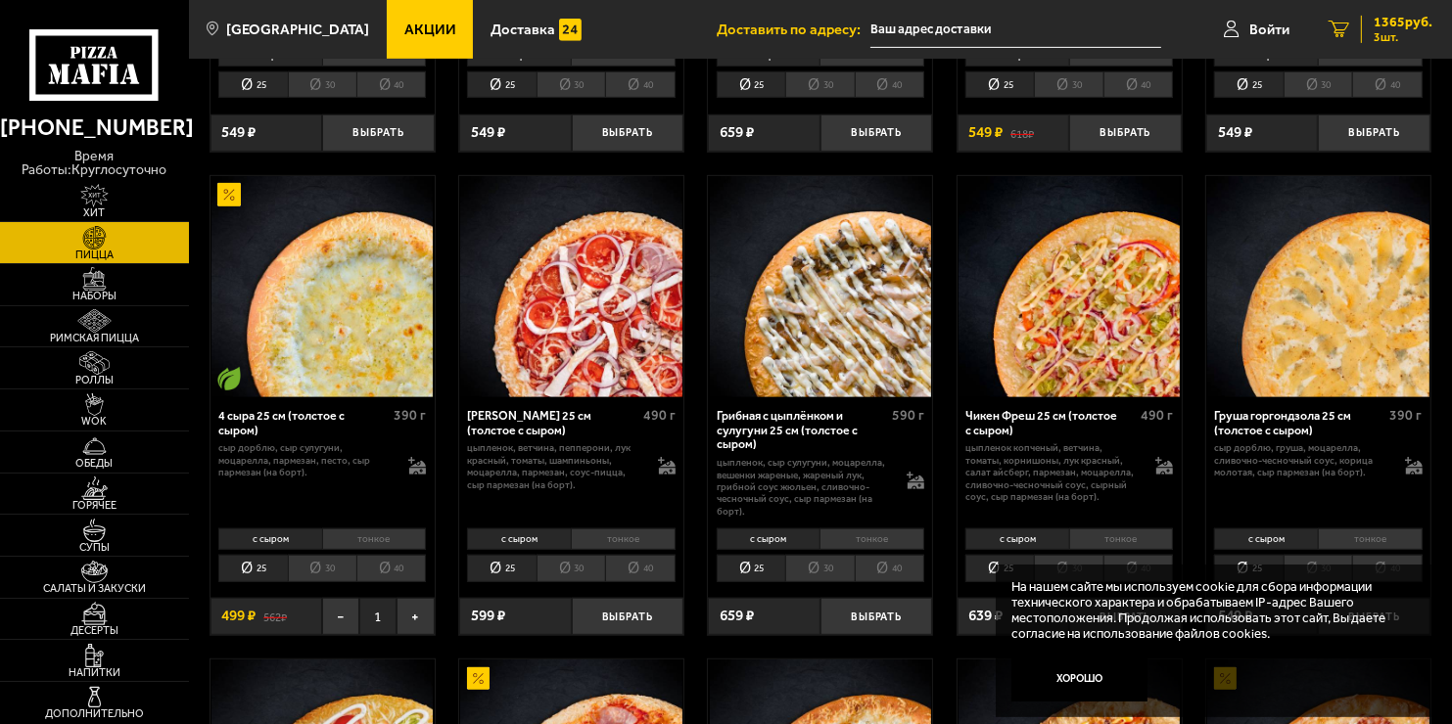
click at [1393, 27] on span "1365 руб." at bounding box center [1402, 23] width 59 height 14
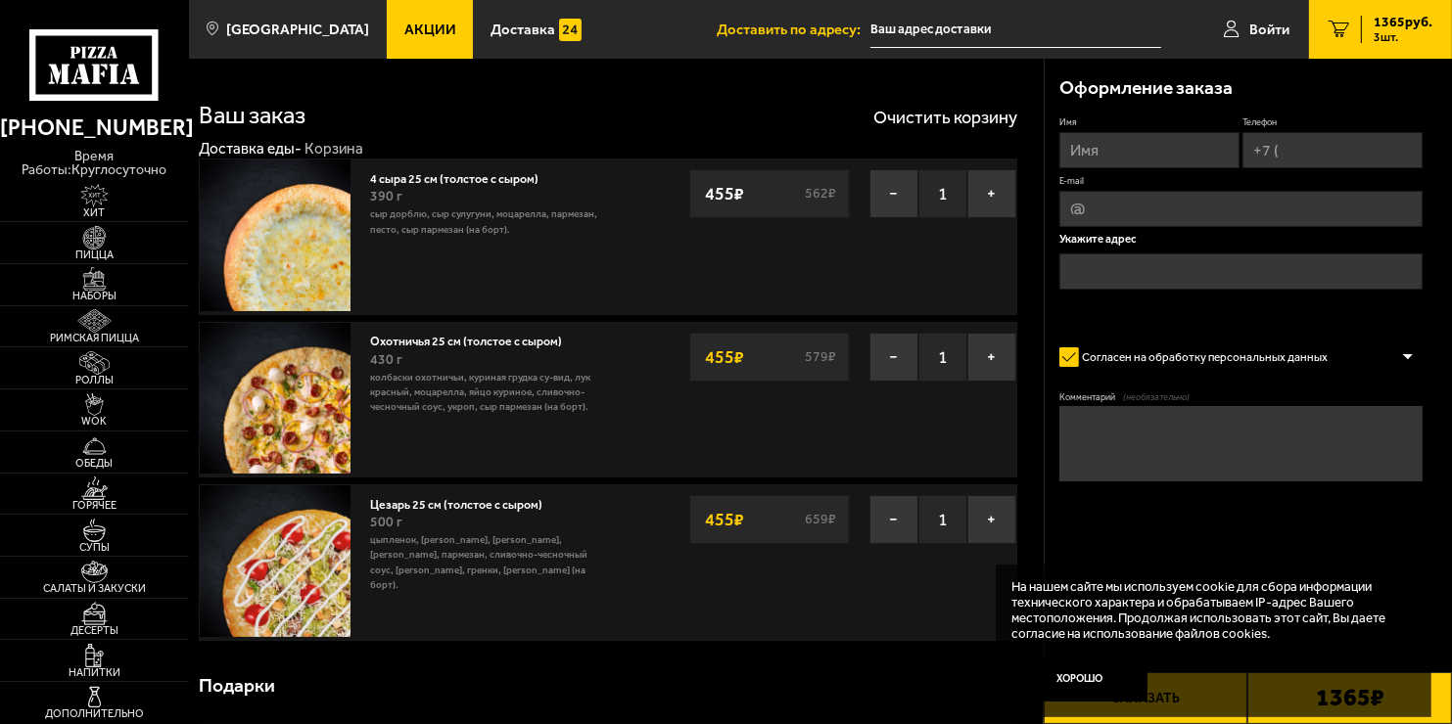
click at [1134, 157] on input "Имя" at bounding box center [1149, 150] width 180 height 36
type input "[PERSON_NAME]"
click at [1277, 149] on input "Телефон" at bounding box center [1332, 150] width 180 height 36
type input "[PHONE_NUMBER]"
click at [1135, 211] on input "E-mail" at bounding box center [1240, 211] width 363 height 36
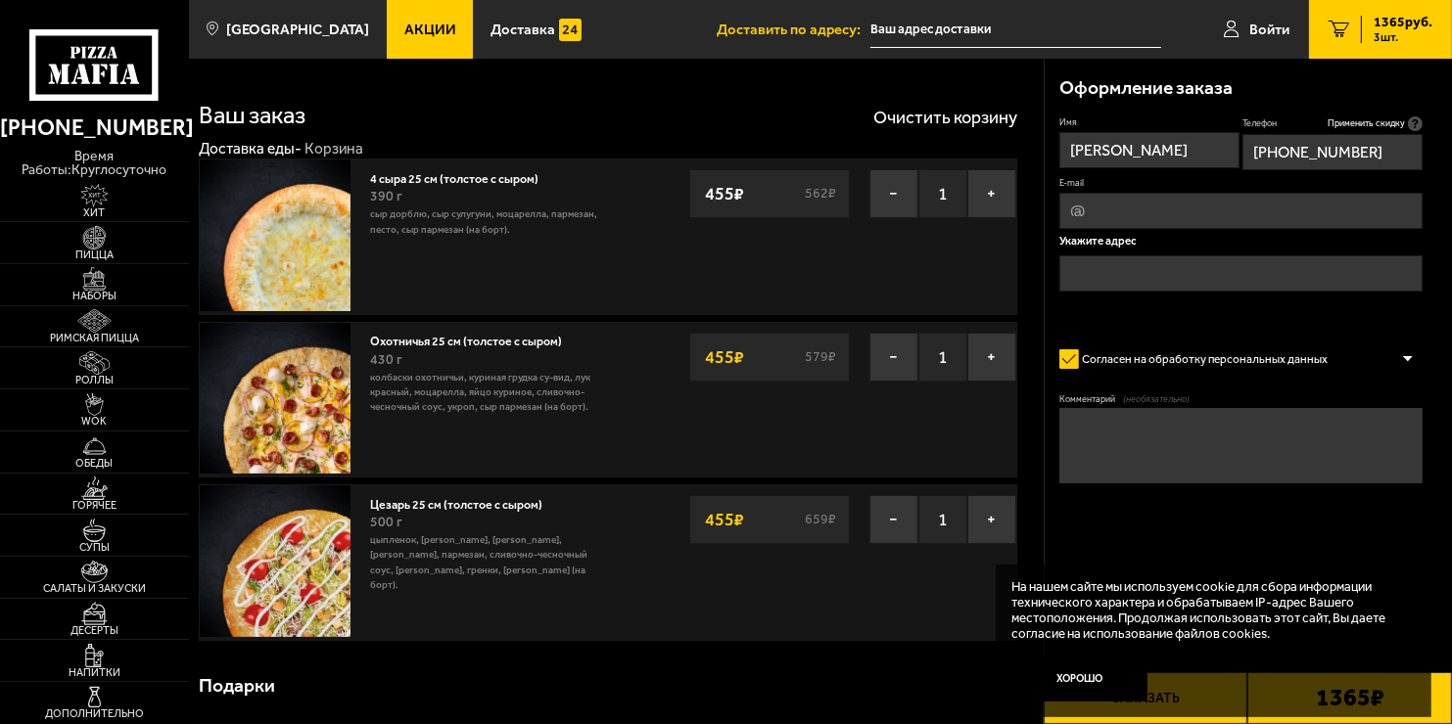
type input "[EMAIL_ADDRESS][DOMAIN_NAME]"
click at [1187, 275] on input "text" at bounding box center [1240, 273] width 363 height 36
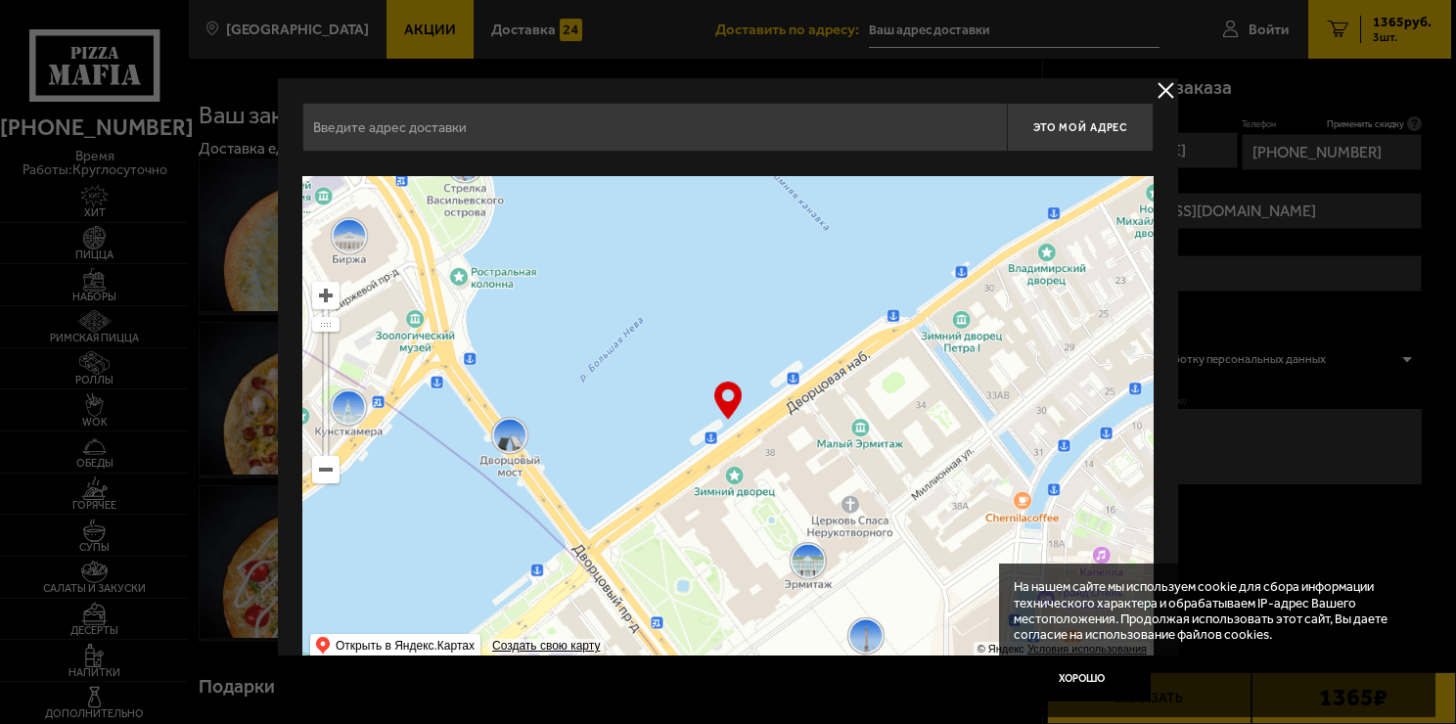
drag, startPoint x: 516, startPoint y: 390, endPoint x: 656, endPoint y: 615, distance: 265.1
click at [656, 615] on ymaps at bounding box center [728, 420] width 852 height 489
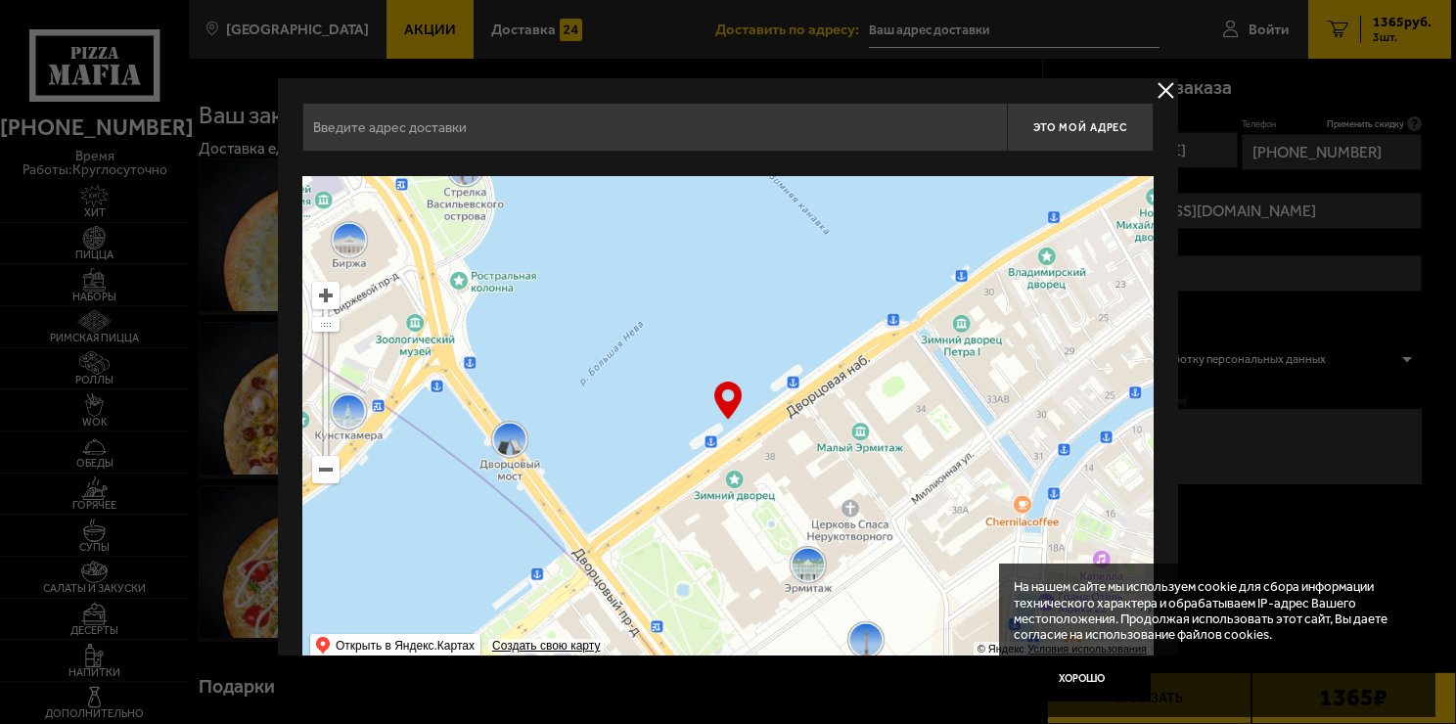
click at [539, 123] on input "text" at bounding box center [654, 127] width 705 height 49
drag, startPoint x: 761, startPoint y: 418, endPoint x: 788, endPoint y: 498, distance: 84.8
click at [788, 498] on div "… © Яндекс Условия использования Открыть в Яндекс.Картах Создать свою карту" at bounding box center [728, 420] width 852 height 489
click at [683, 361] on ymaps at bounding box center [728, 420] width 852 height 489
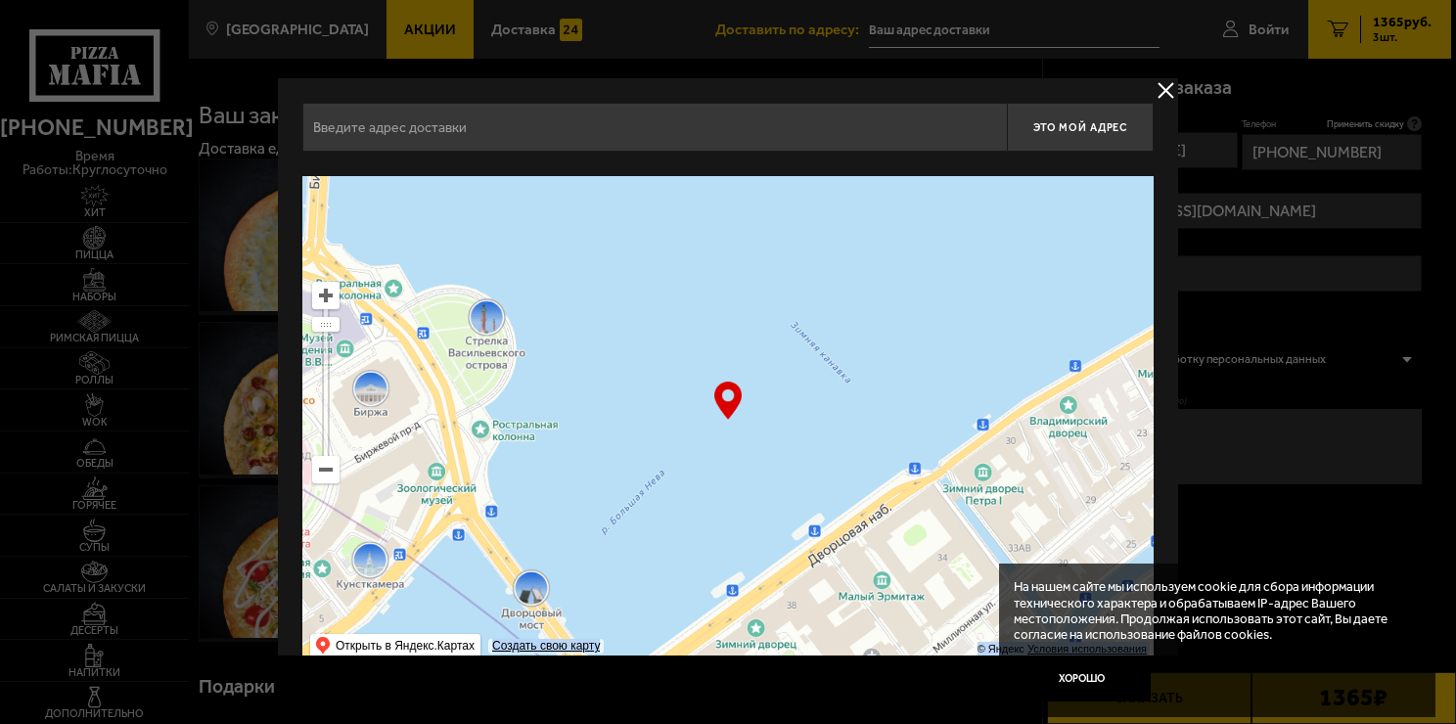
drag, startPoint x: 677, startPoint y: 377, endPoint x: 694, endPoint y: 440, distance: 65.8
click at [694, 440] on ymaps at bounding box center [728, 420] width 852 height 489
click at [505, 137] on input "text" at bounding box center [654, 127] width 705 height 49
type input "d"
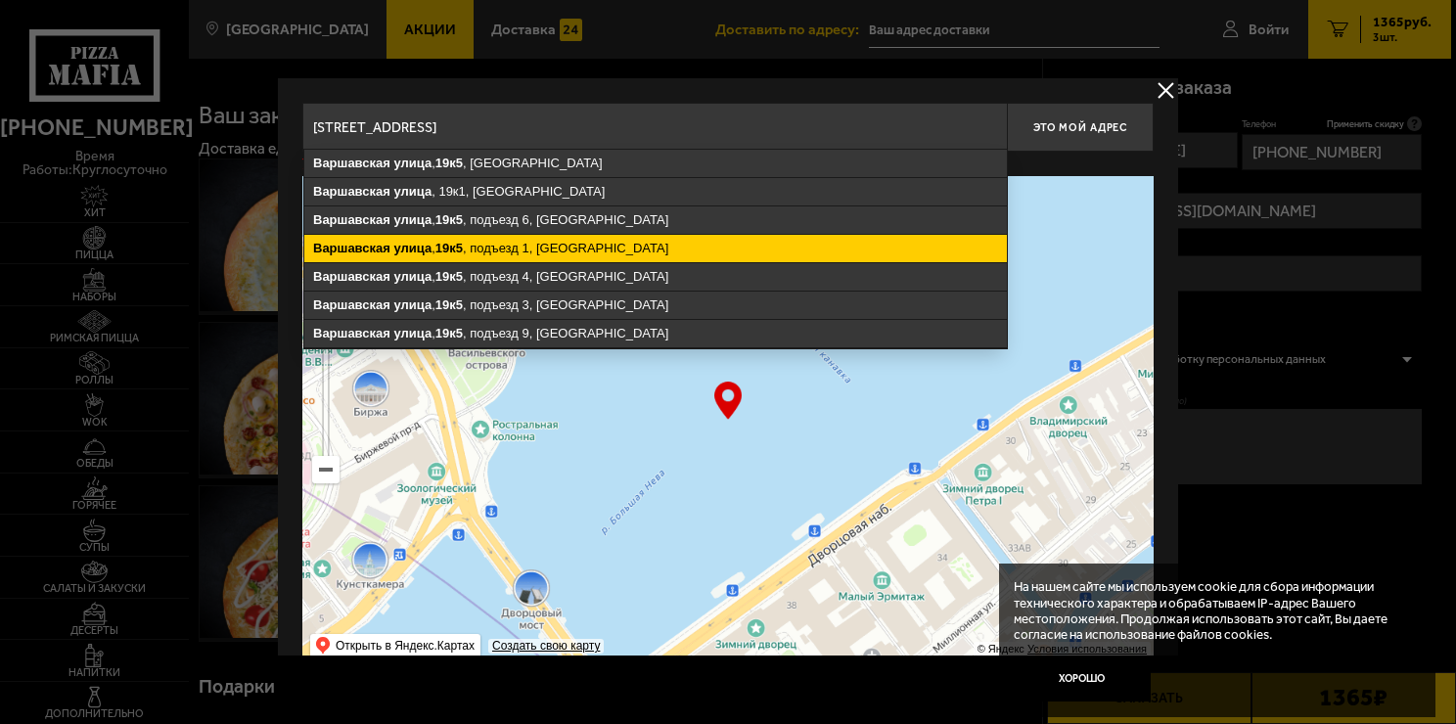
click at [578, 254] on ymaps "[STREET_ADDRESS]" at bounding box center [655, 248] width 703 height 27
type input "[STREET_ADDRESS]"
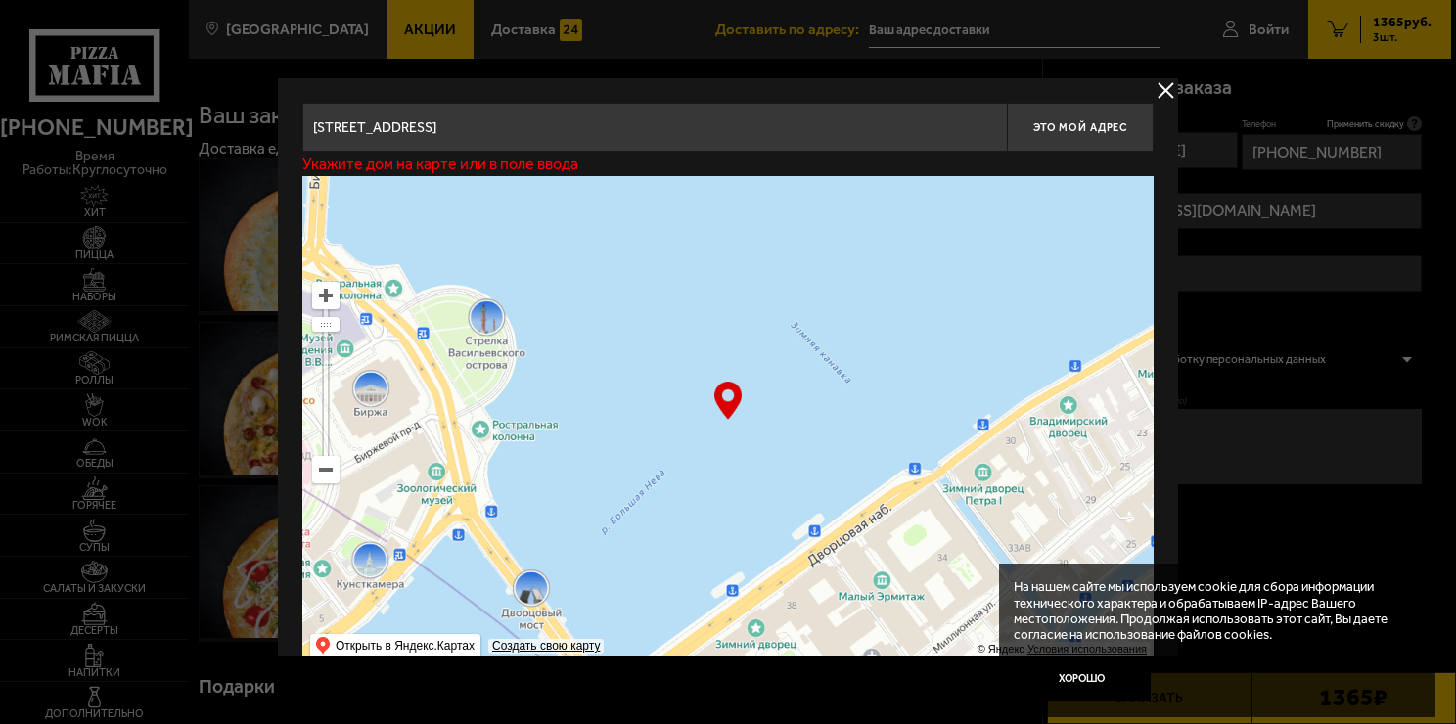
type input "[STREET_ADDRESS]"
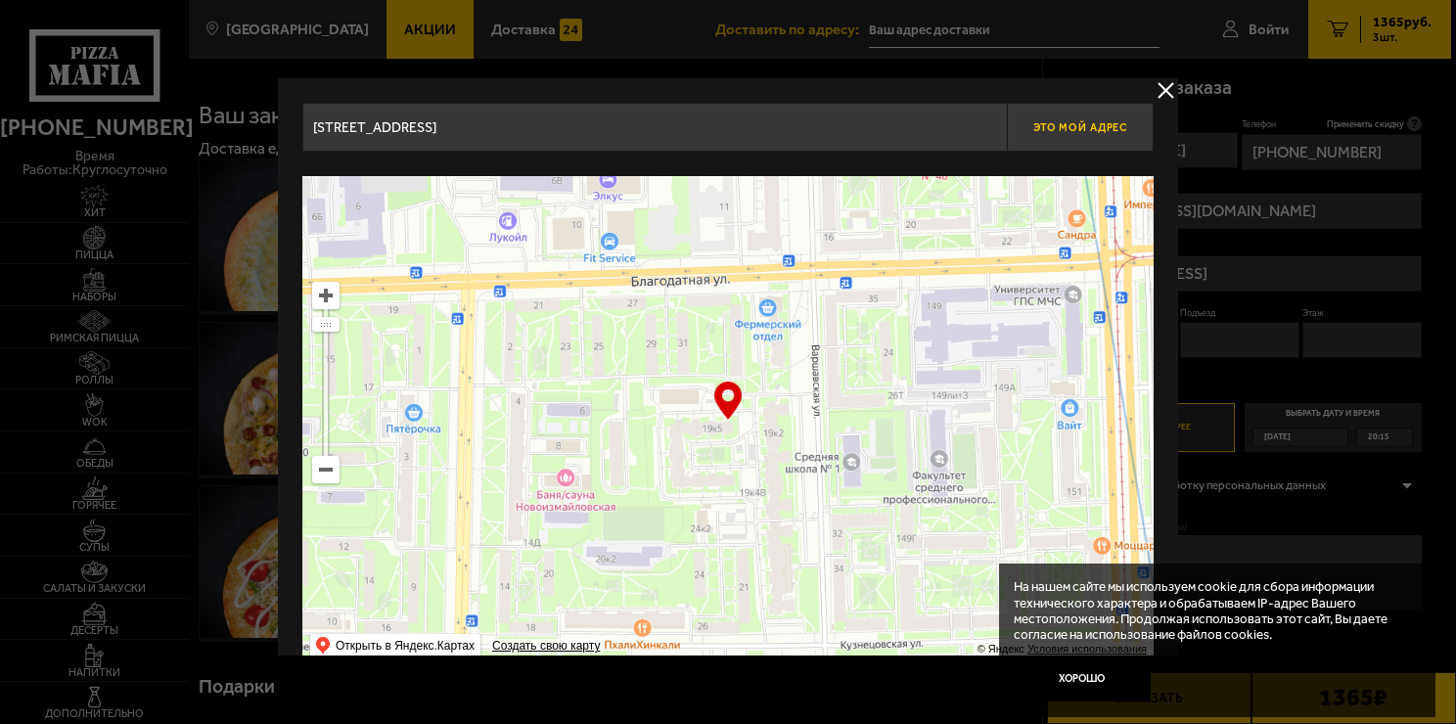
click at [1092, 127] on span "Это мой адрес" at bounding box center [1081, 127] width 94 height 13
type input "[STREET_ADDRESS]"
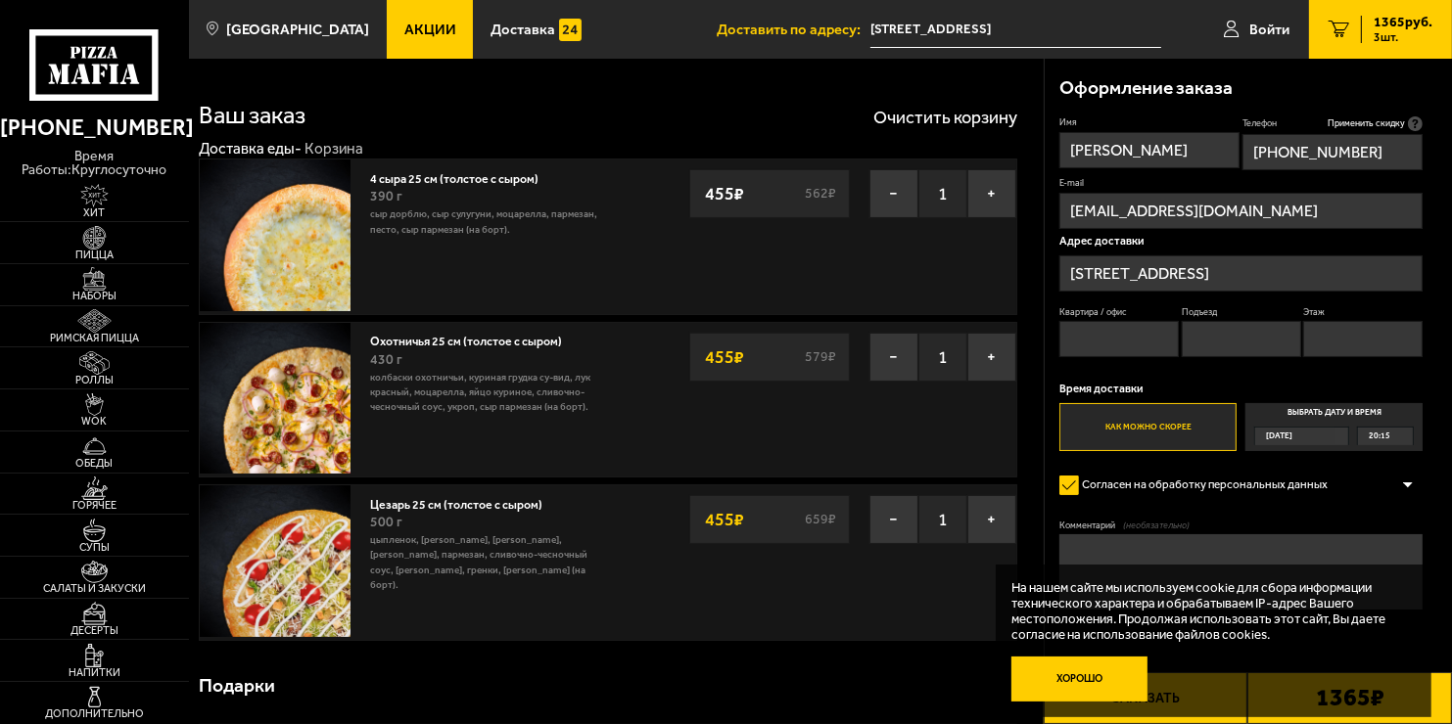
click at [1073, 675] on button "Хорошо" at bounding box center [1079, 679] width 136 height 45
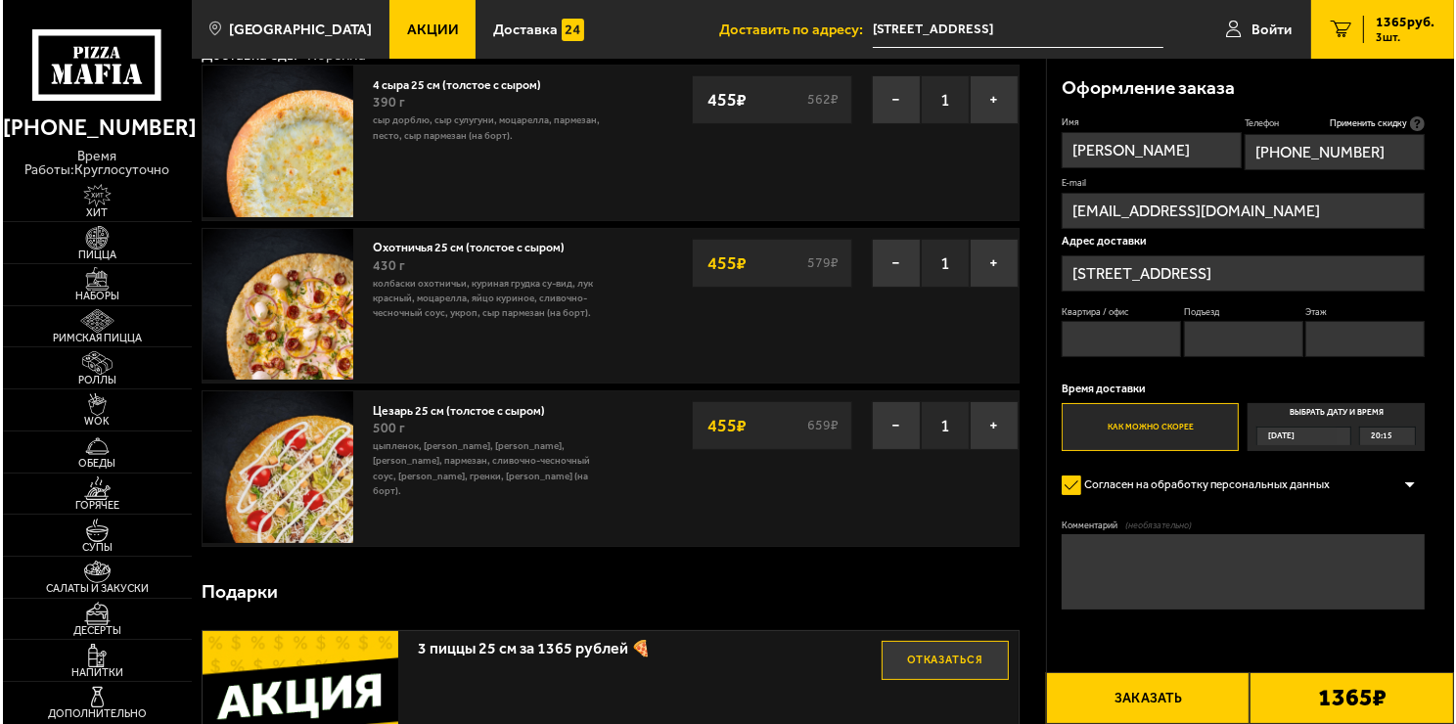
scroll to position [159, 0]
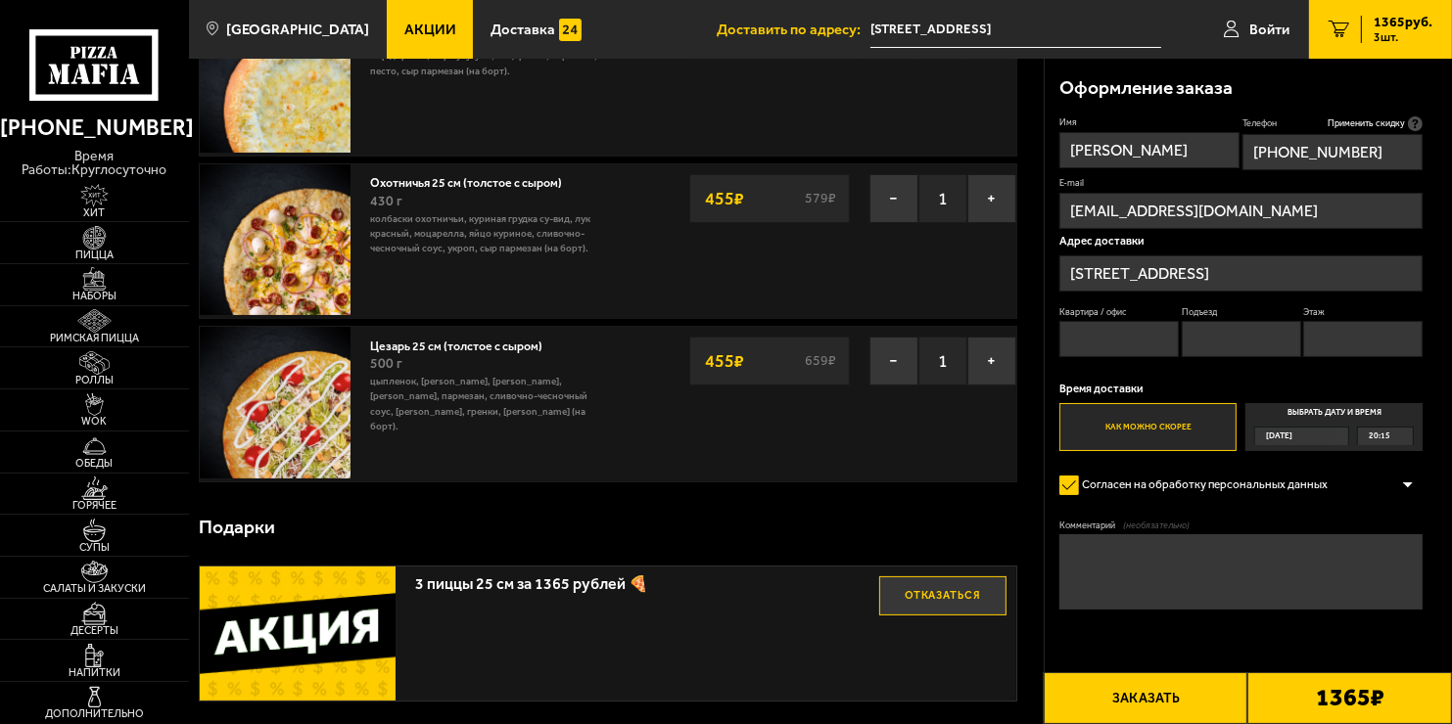
click at [1124, 352] on input "Квартира / офис" at bounding box center [1118, 339] width 119 height 36
type input "13"
click at [1239, 335] on input "Подъезд" at bounding box center [1240, 339] width 119 height 36
type input "1"
click at [1377, 345] on input "Этаж" at bounding box center [1362, 339] width 119 height 36
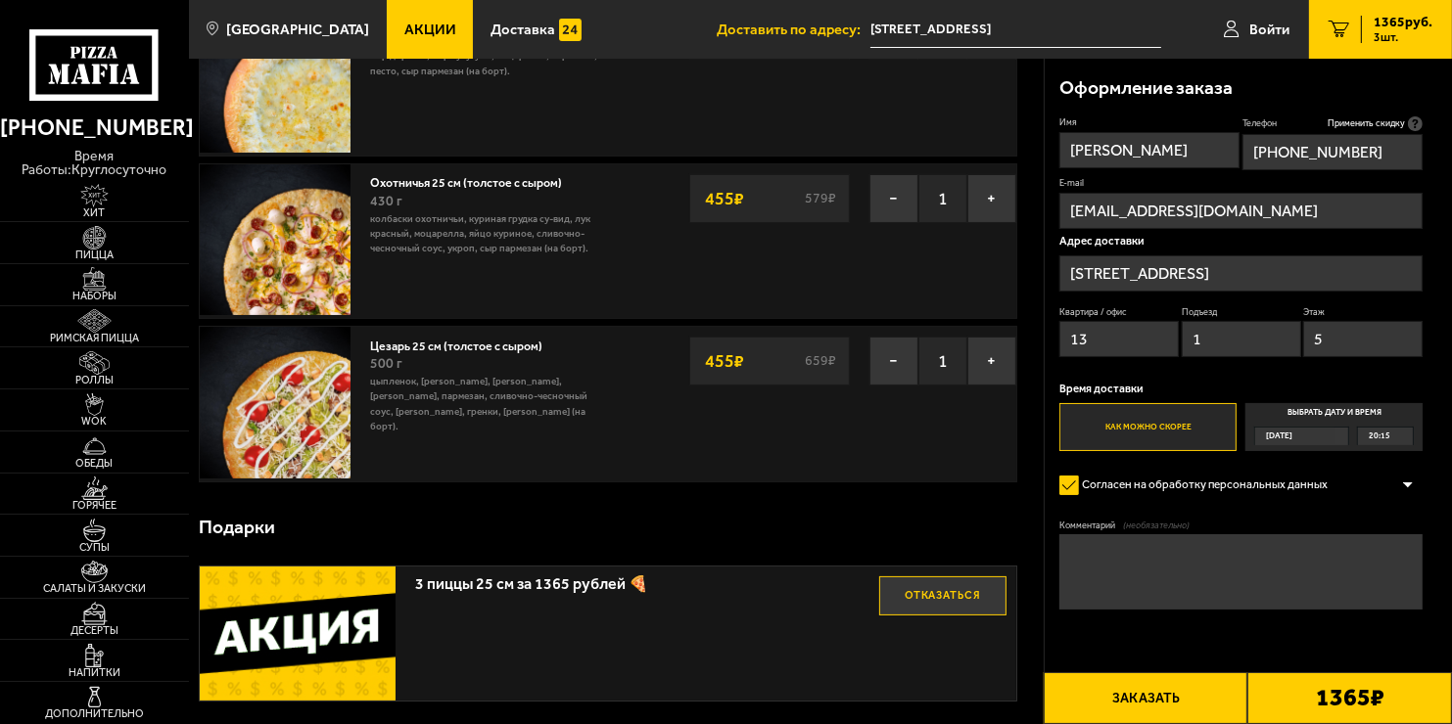
type input "5"
click at [1177, 691] on button "Заказать" at bounding box center [1145, 698] width 205 height 52
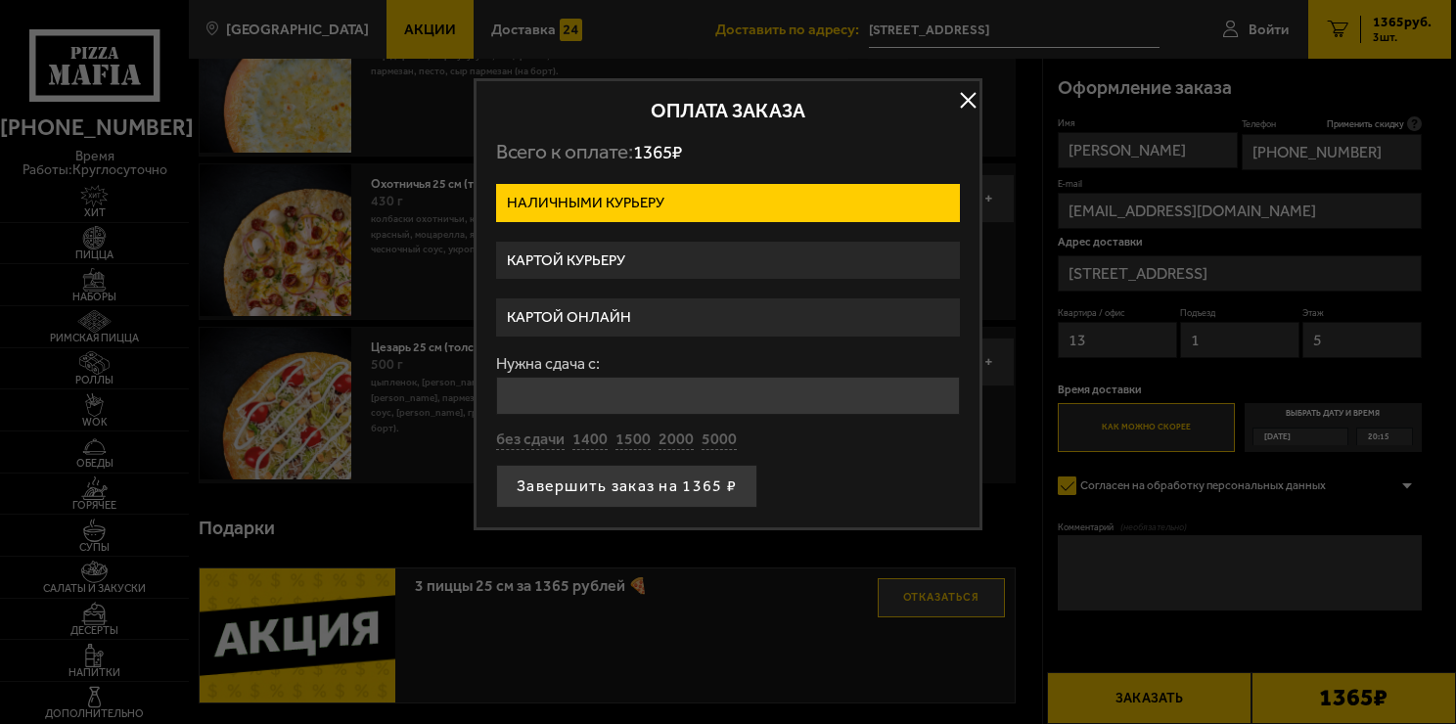
click at [662, 267] on label "Картой курьеру" at bounding box center [728, 261] width 464 height 38
click at [0, 0] on input "Картой курьеру" at bounding box center [0, 0] width 0 height 0
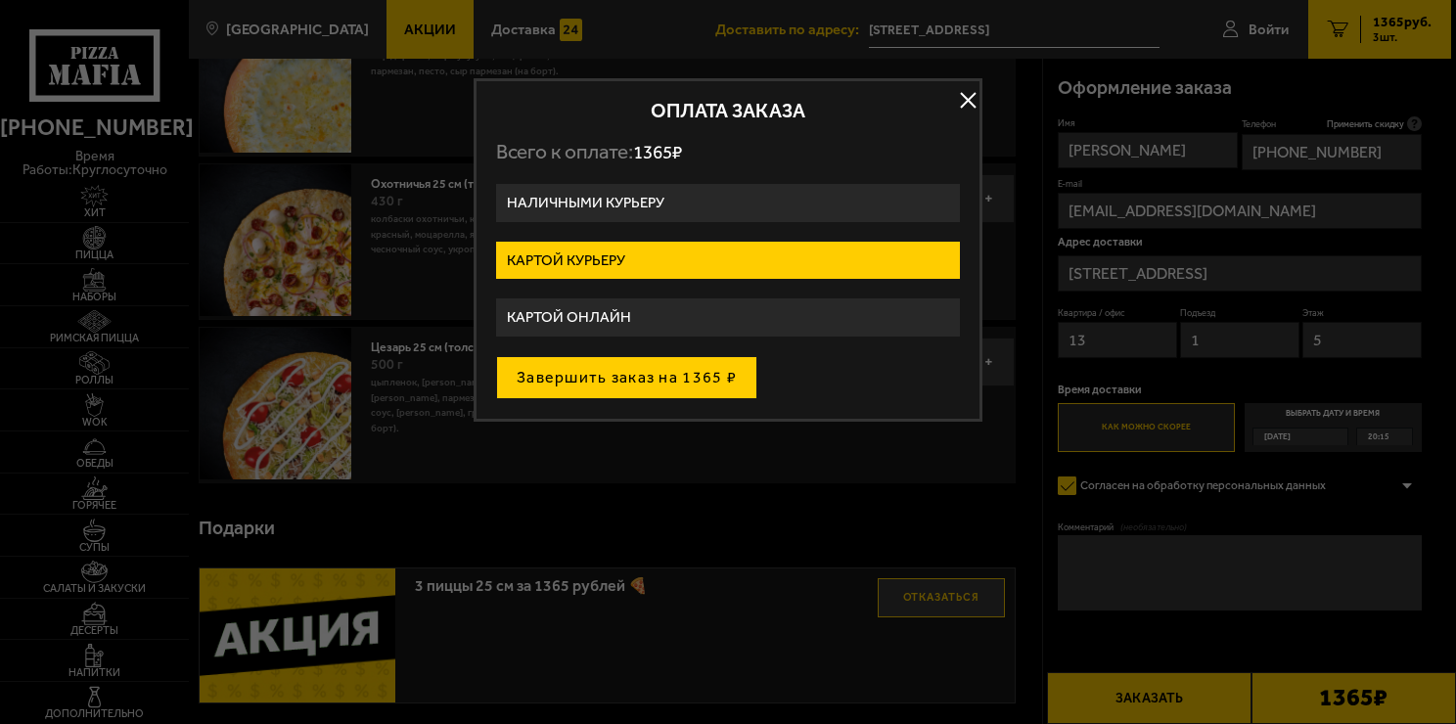
click at [669, 371] on button "Завершить заказ на 1365 ₽" at bounding box center [626, 377] width 261 height 43
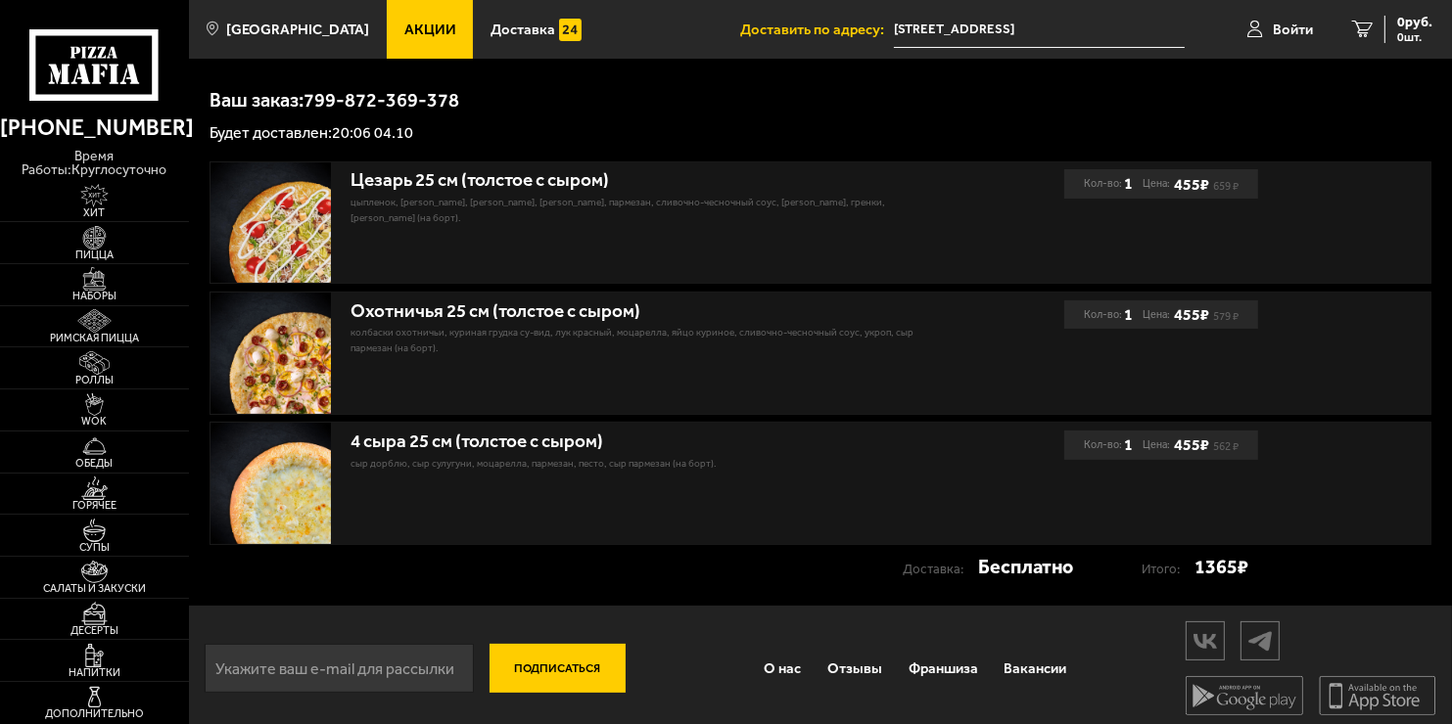
scroll to position [349, 0]
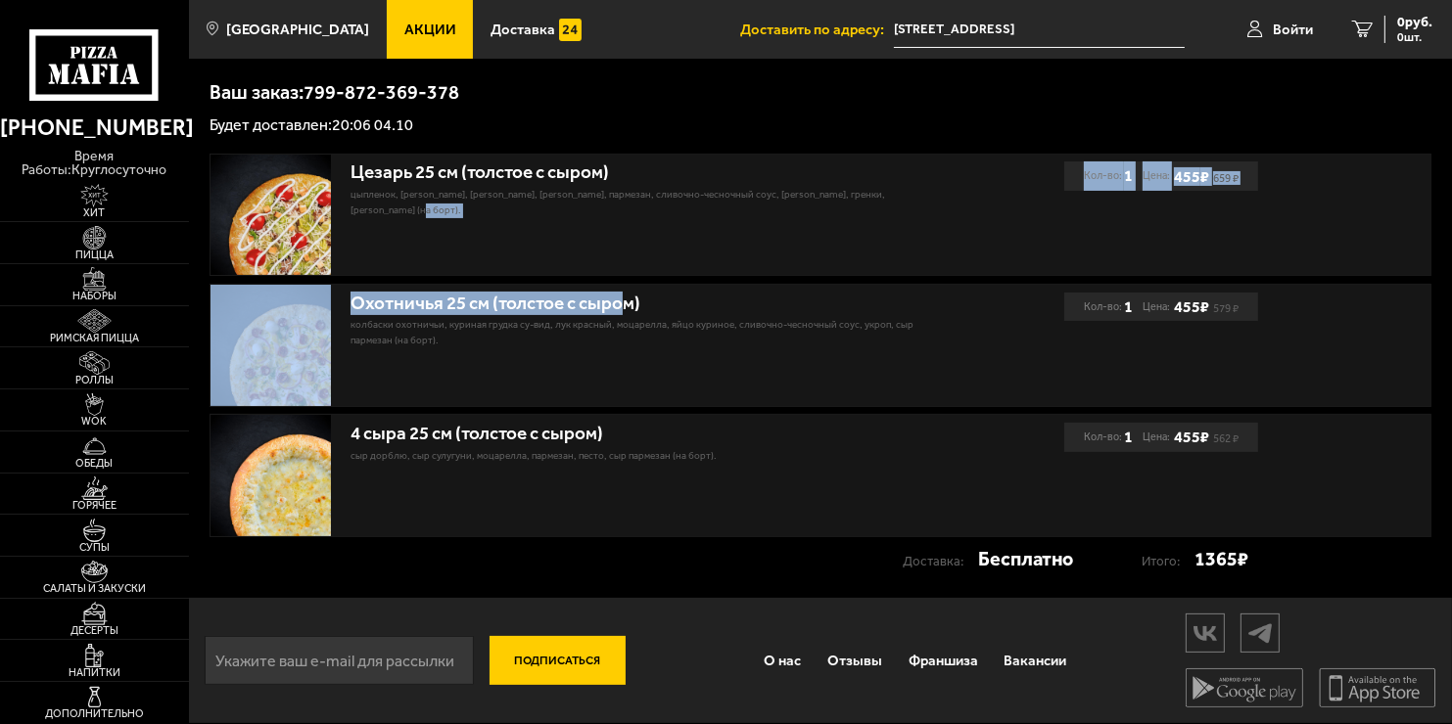
drag, startPoint x: 660, startPoint y: 299, endPoint x: 692, endPoint y: 243, distance: 64.5
click at [692, 243] on div "Цезарь 25 см (толстое с сыром) цыпленок, [PERSON_NAME], [PERSON_NAME], [PERSON_…" at bounding box center [820, 346] width 1223 height 384
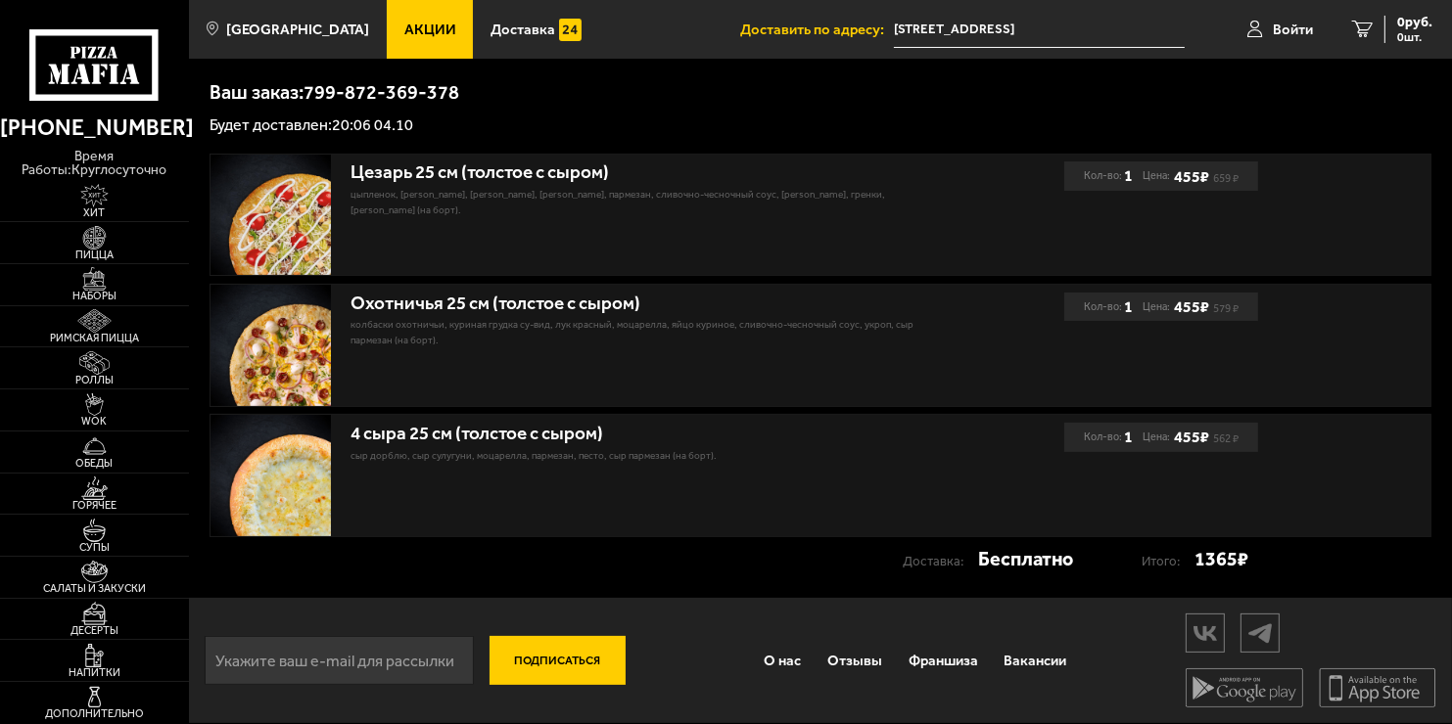
click at [835, 138] on div "Заказ принят [PERSON_NAME] за Ваш заказ! Статус Вашего заказа Заказ принят Авто…" at bounding box center [820, 154] width 1263 height 888
